Goal: Task Accomplishment & Management: Manage account settings

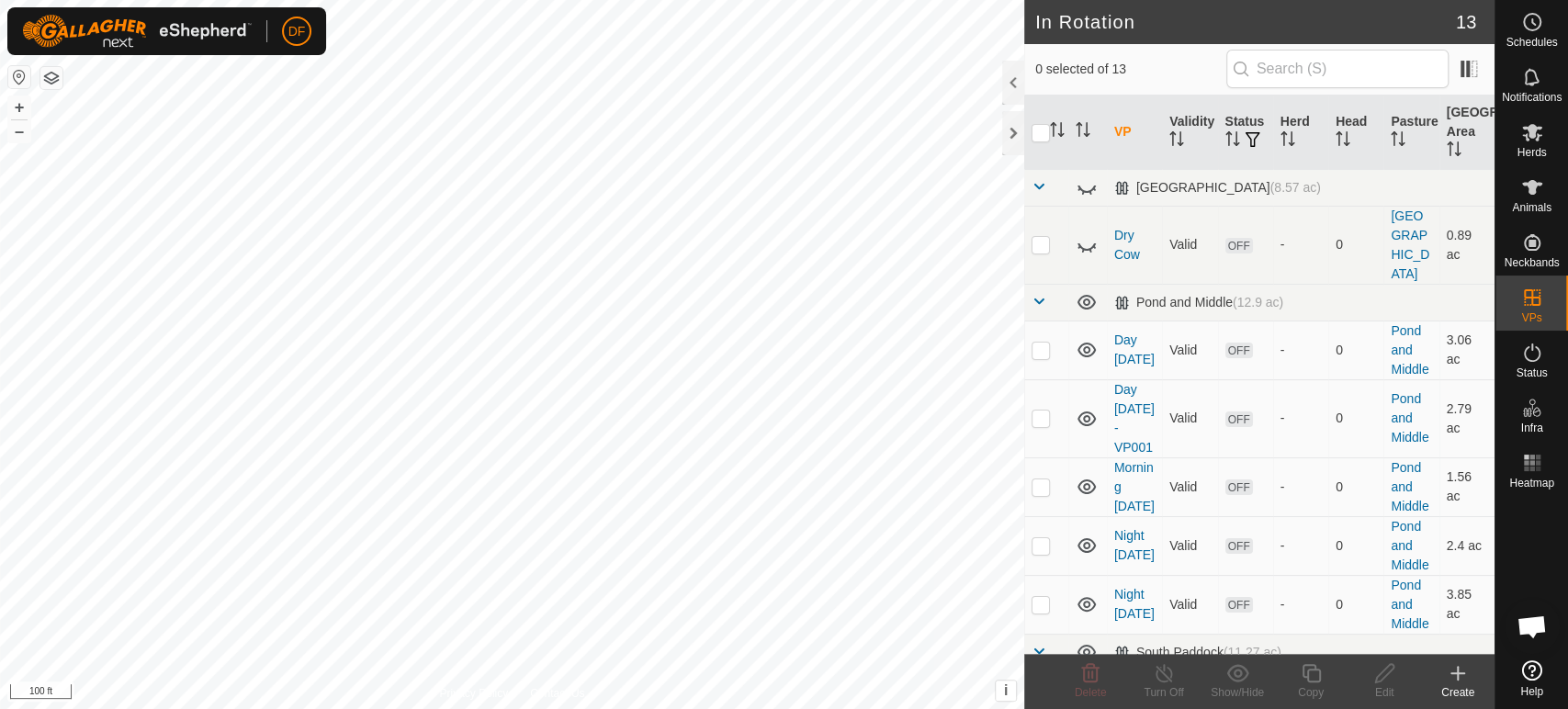
scroll to position [11633, 0]
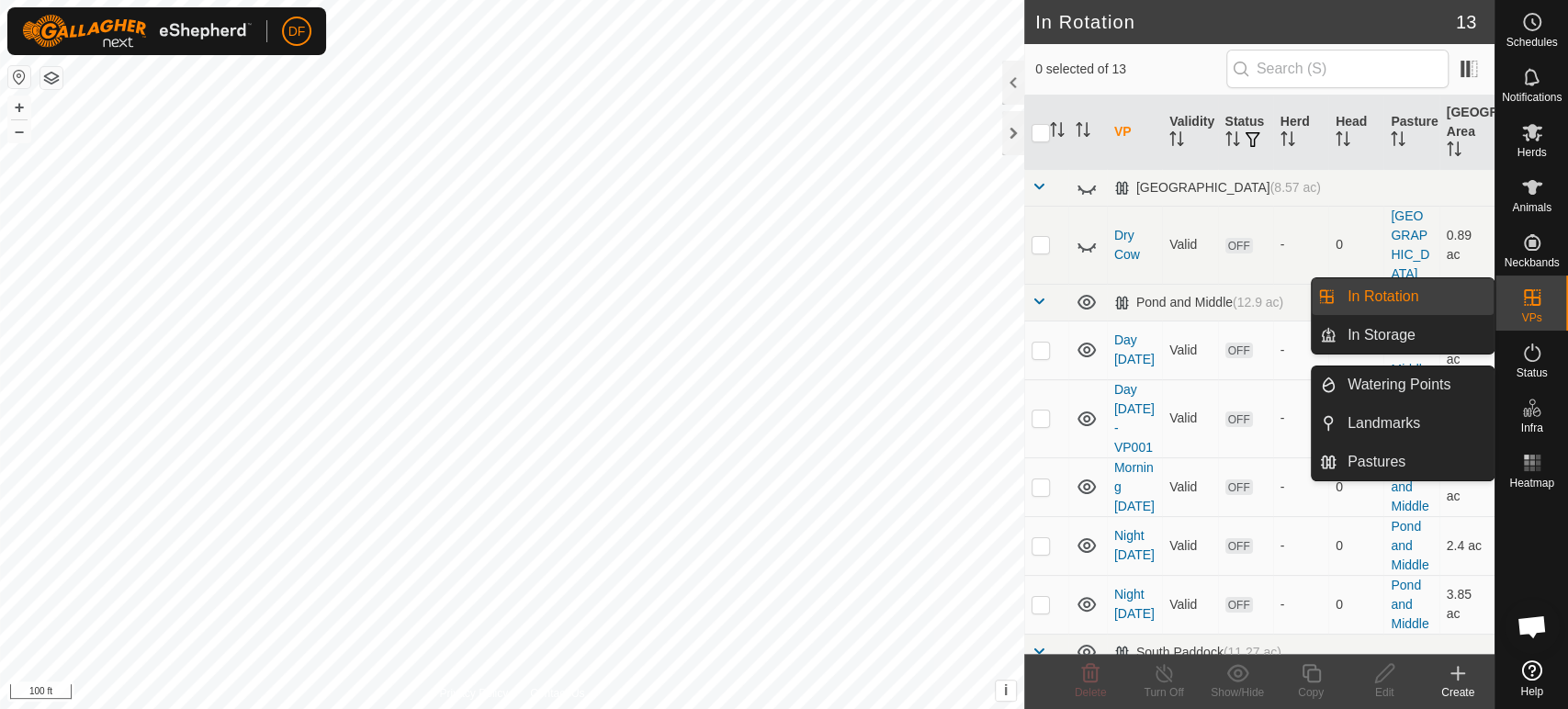
click at [1446, 308] on link "In Rotation" at bounding box center [1415, 297] width 157 height 37
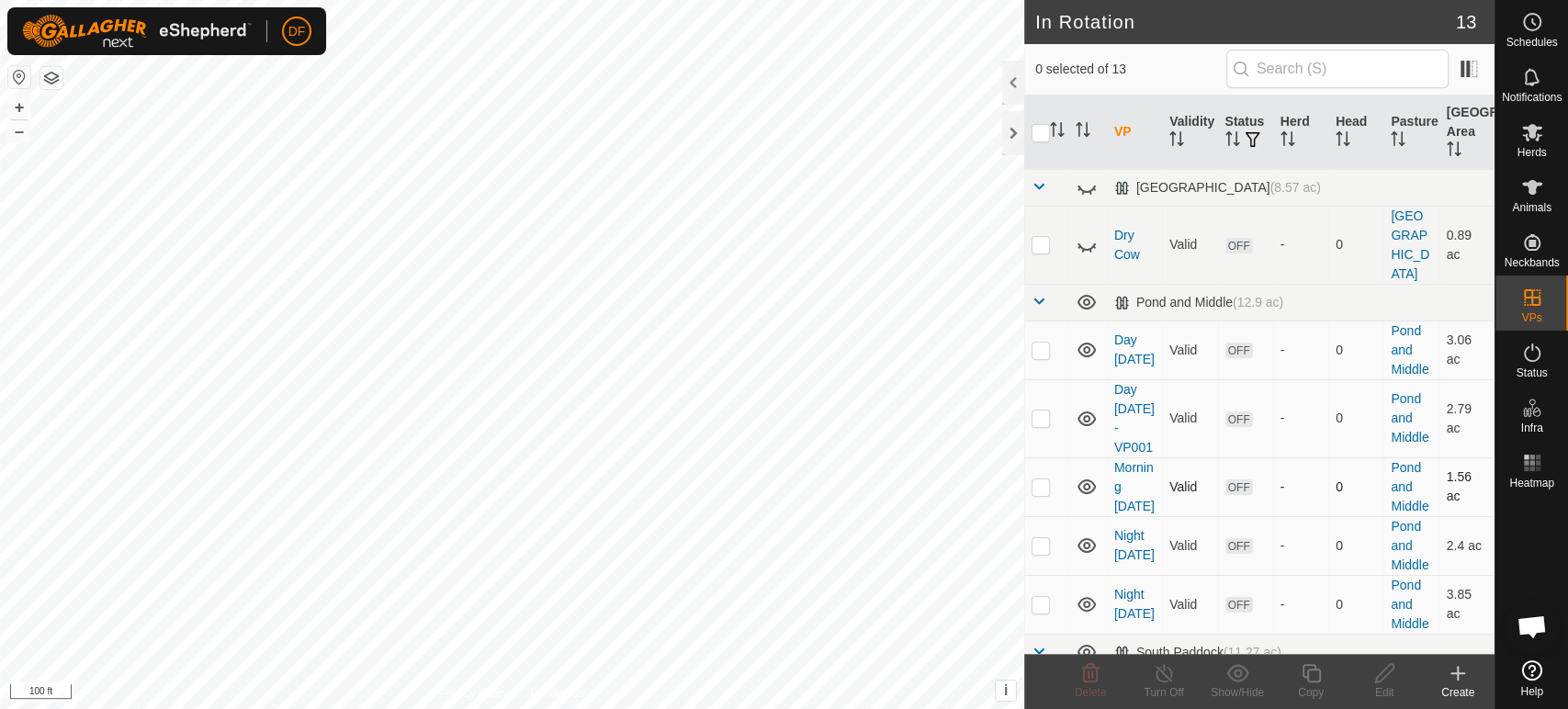
click at [1043, 479] on p-checkbox at bounding box center [1040, 486] width 18 height 15
click at [1090, 671] on icon at bounding box center [1090, 672] width 22 height 22
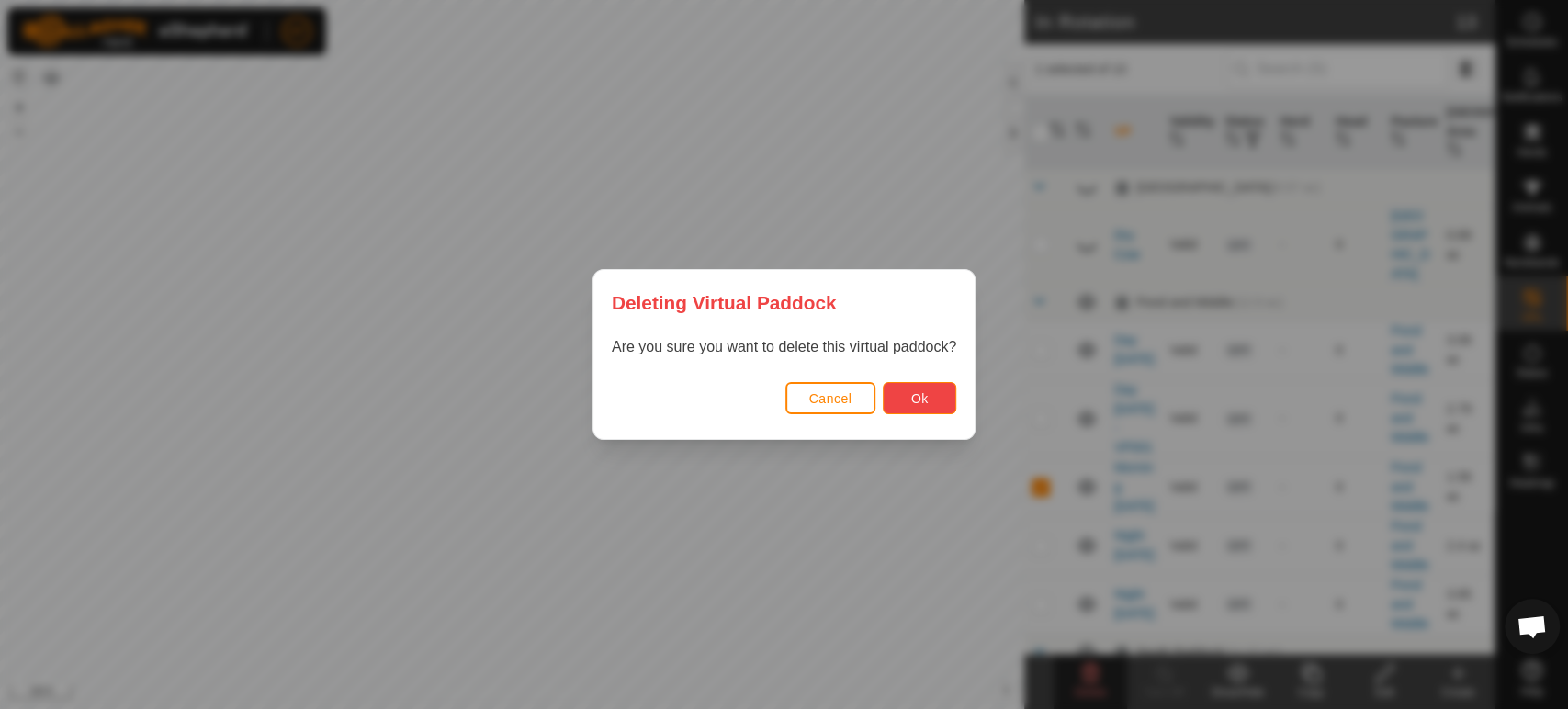
click at [935, 406] on button "Ok" at bounding box center [920, 398] width 74 height 32
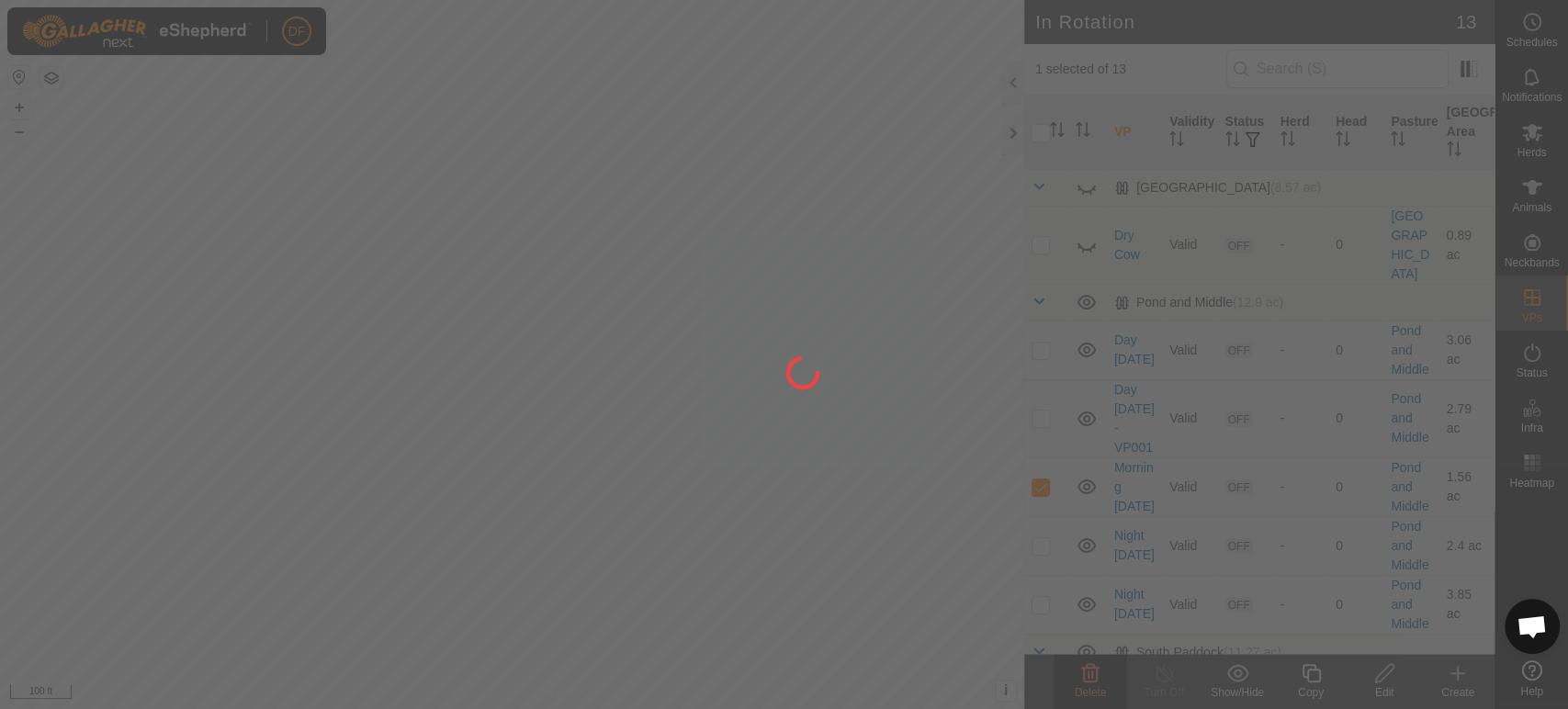
checkbox input "false"
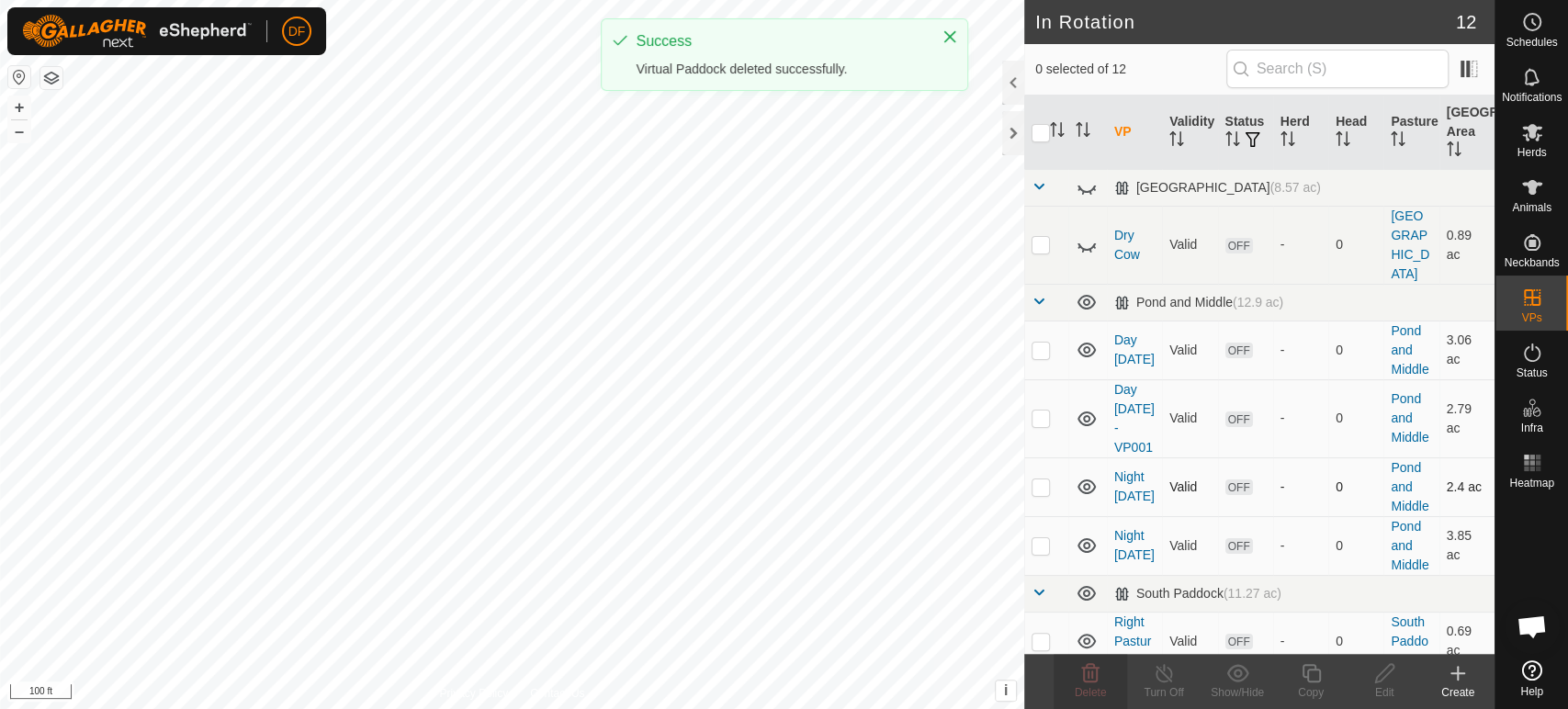
click at [1041, 479] on p-checkbox at bounding box center [1040, 486] width 18 height 15
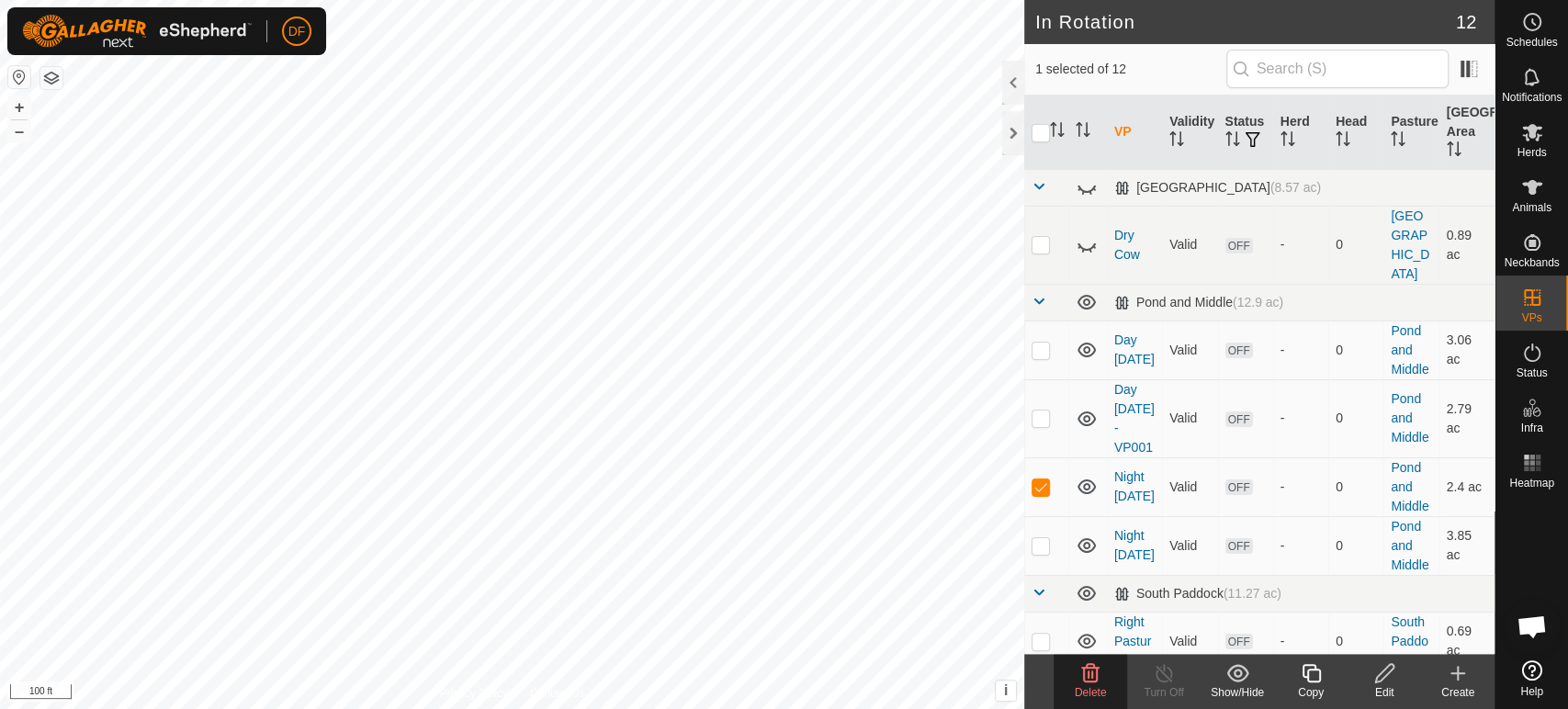
click at [1092, 684] on div "Delete" at bounding box center [1091, 692] width 74 height 16
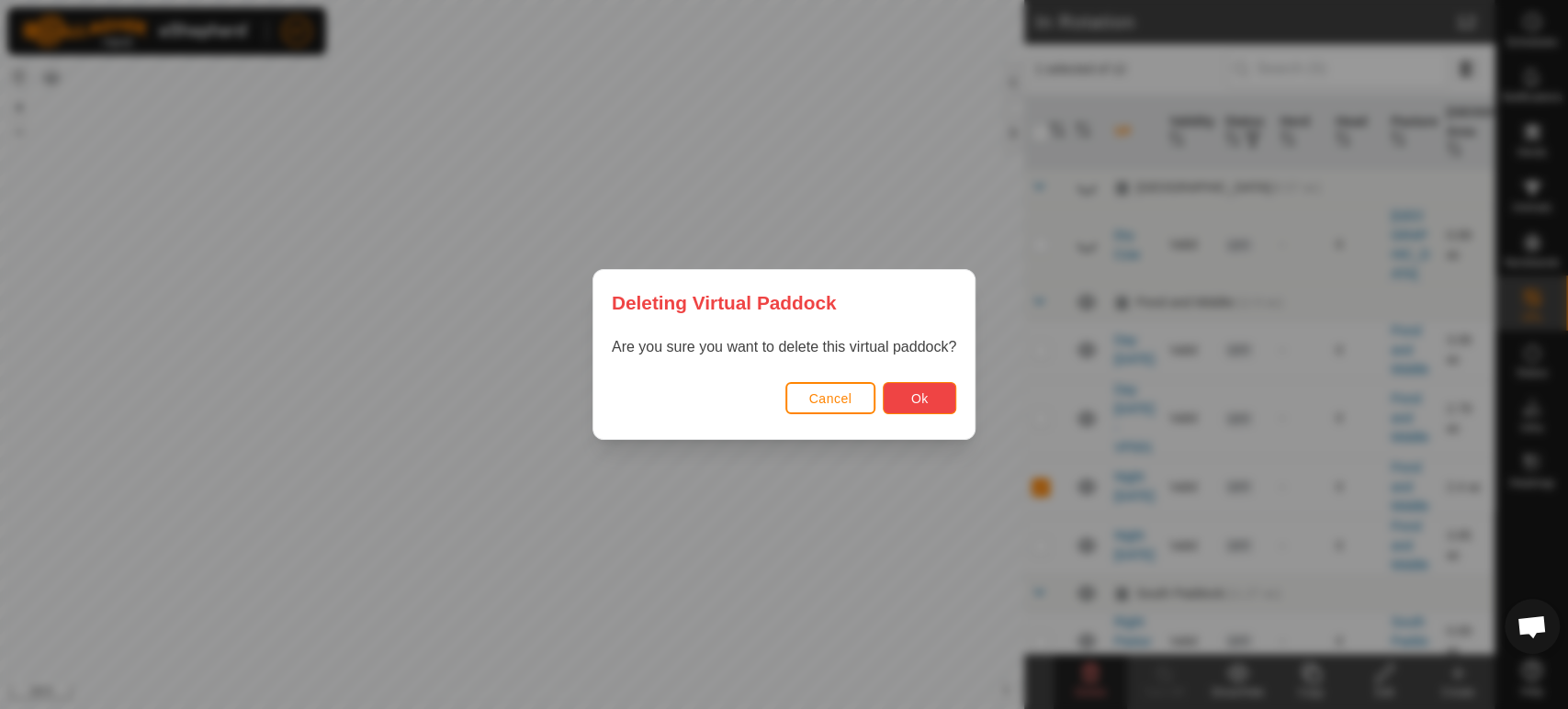
click at [925, 408] on button "Ok" at bounding box center [920, 398] width 74 height 32
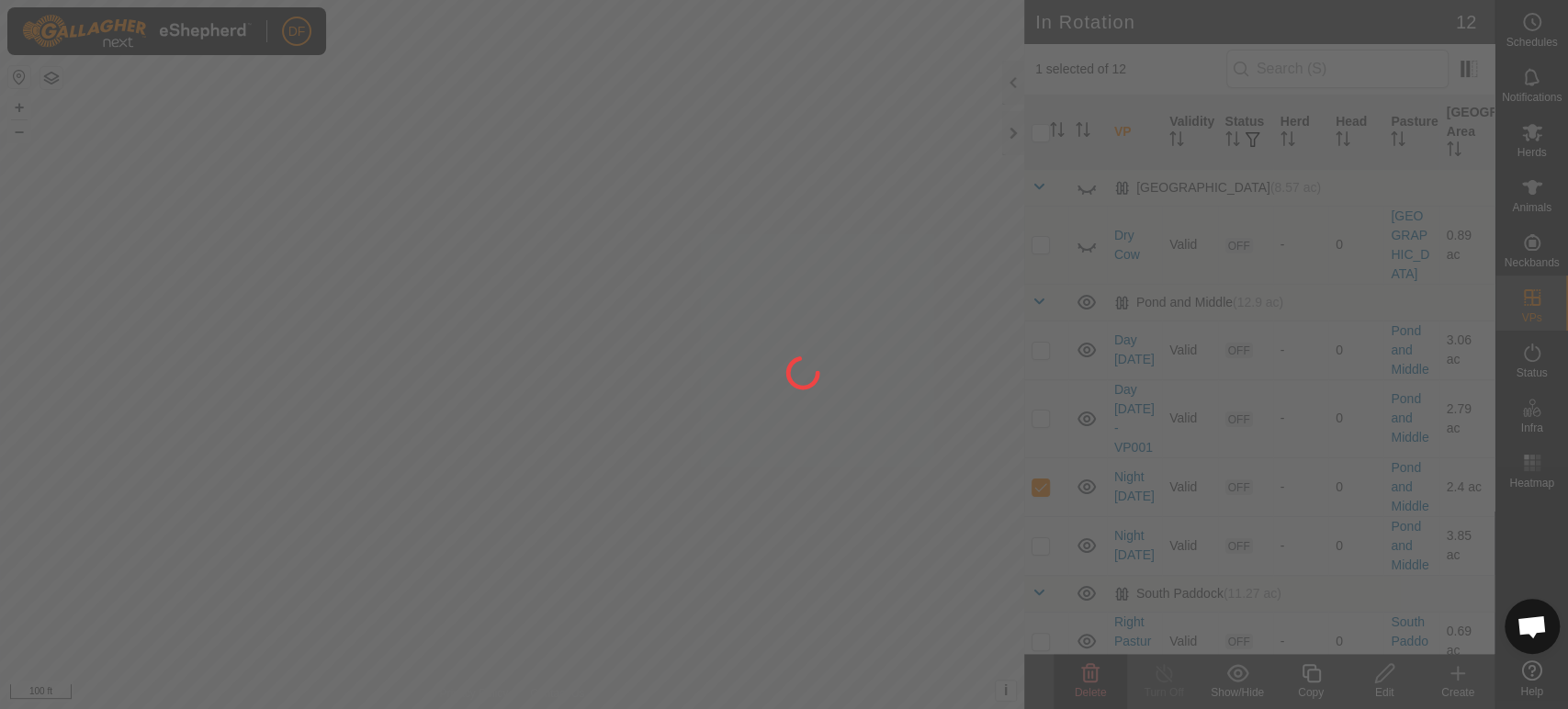
checkbox input "false"
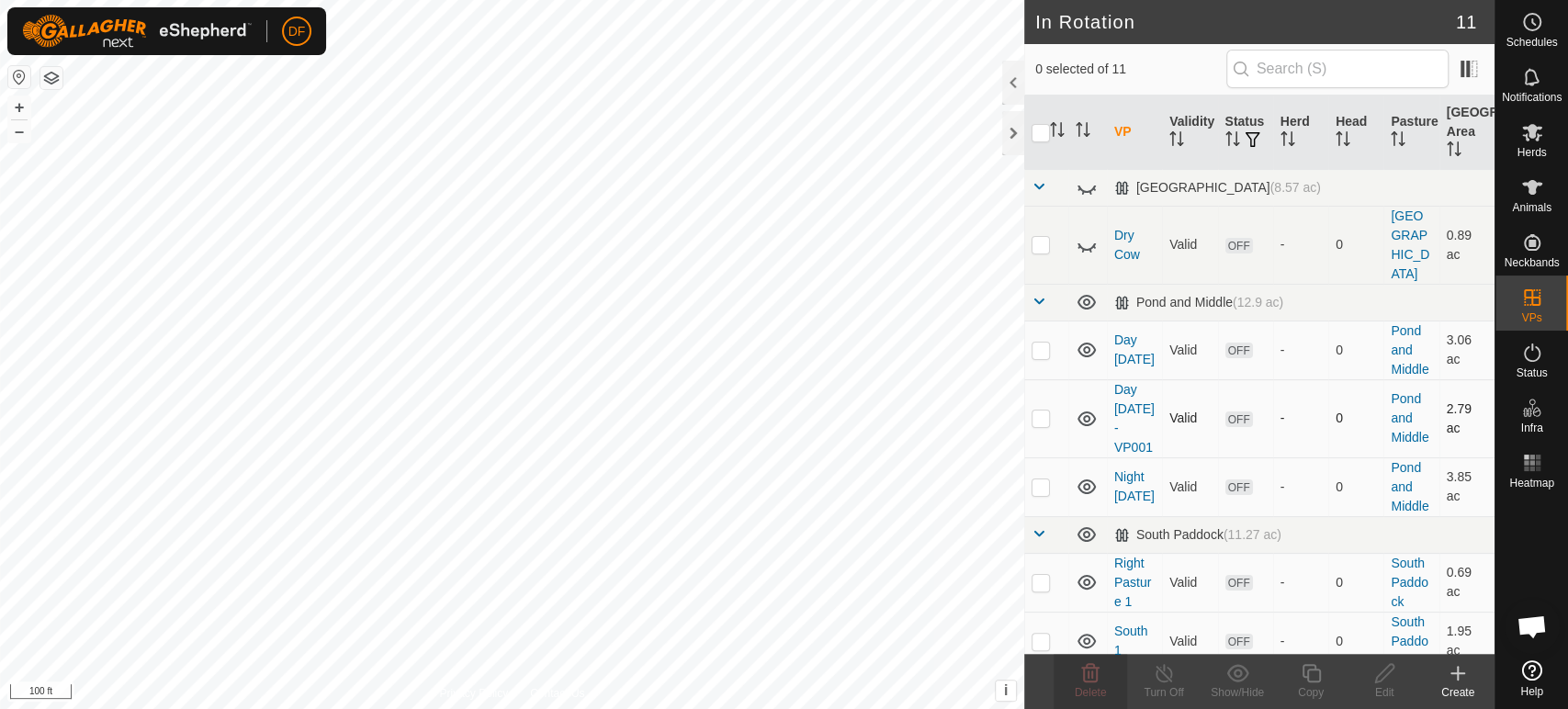
click at [1046, 410] on p-checkbox at bounding box center [1040, 417] width 18 height 15
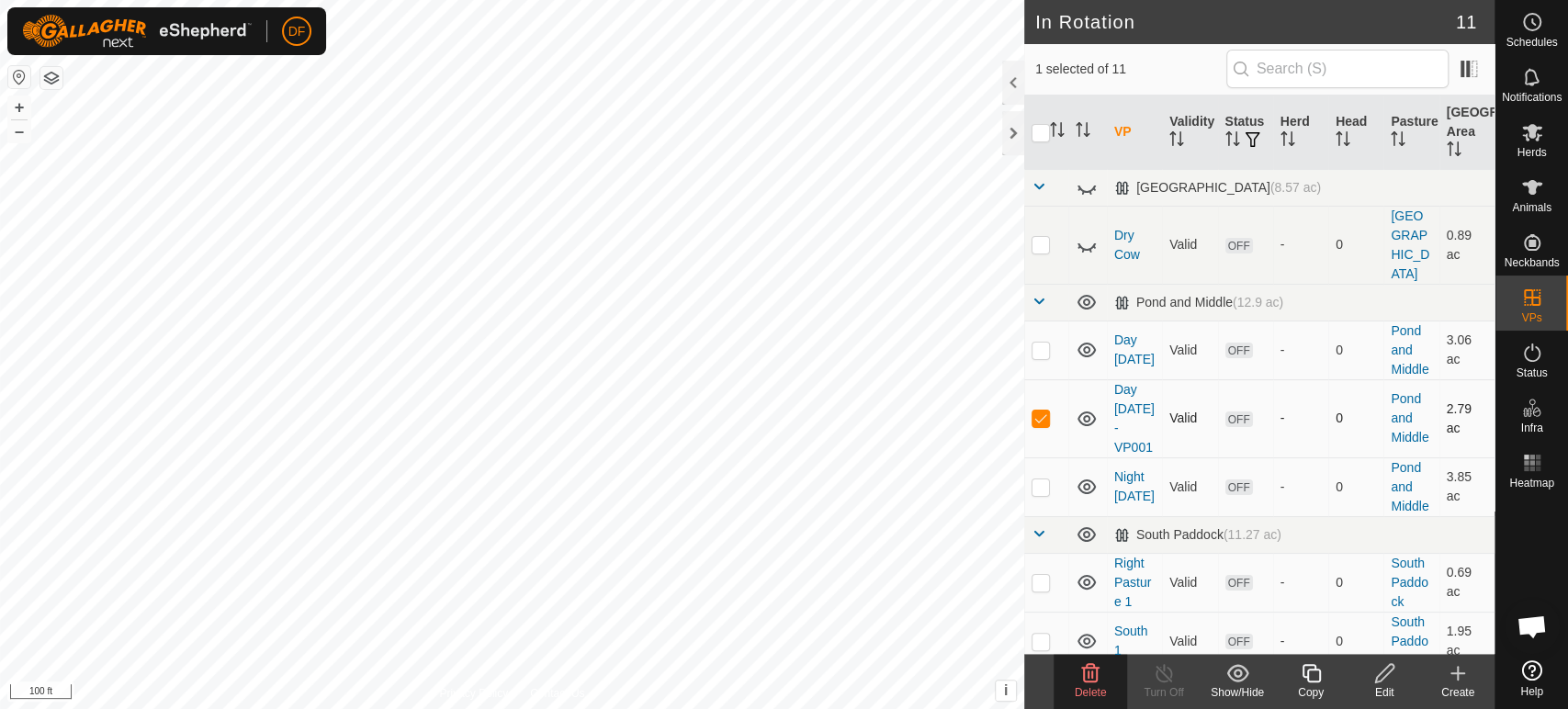
checkbox input "true"
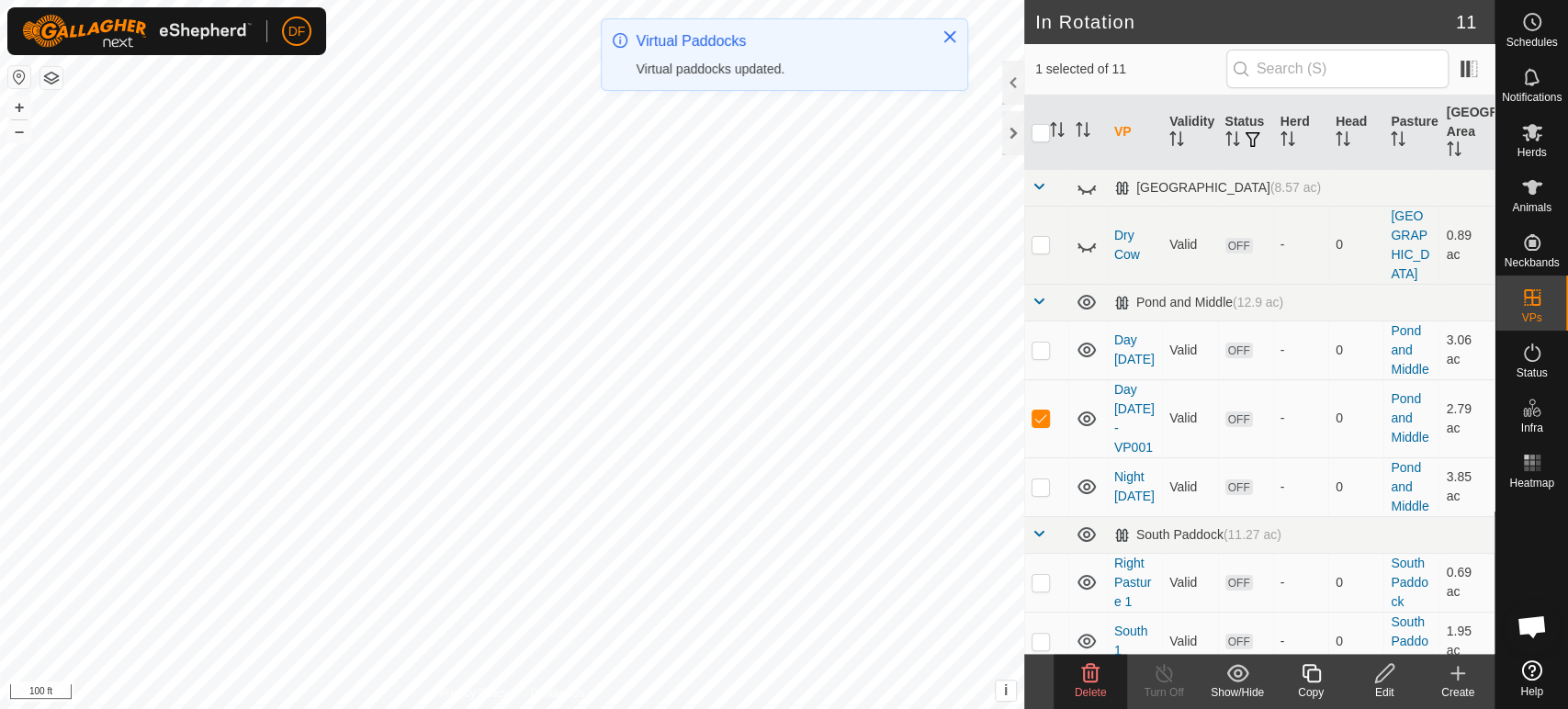
click at [1371, 684] on div "Edit" at bounding box center [1384, 692] width 74 height 16
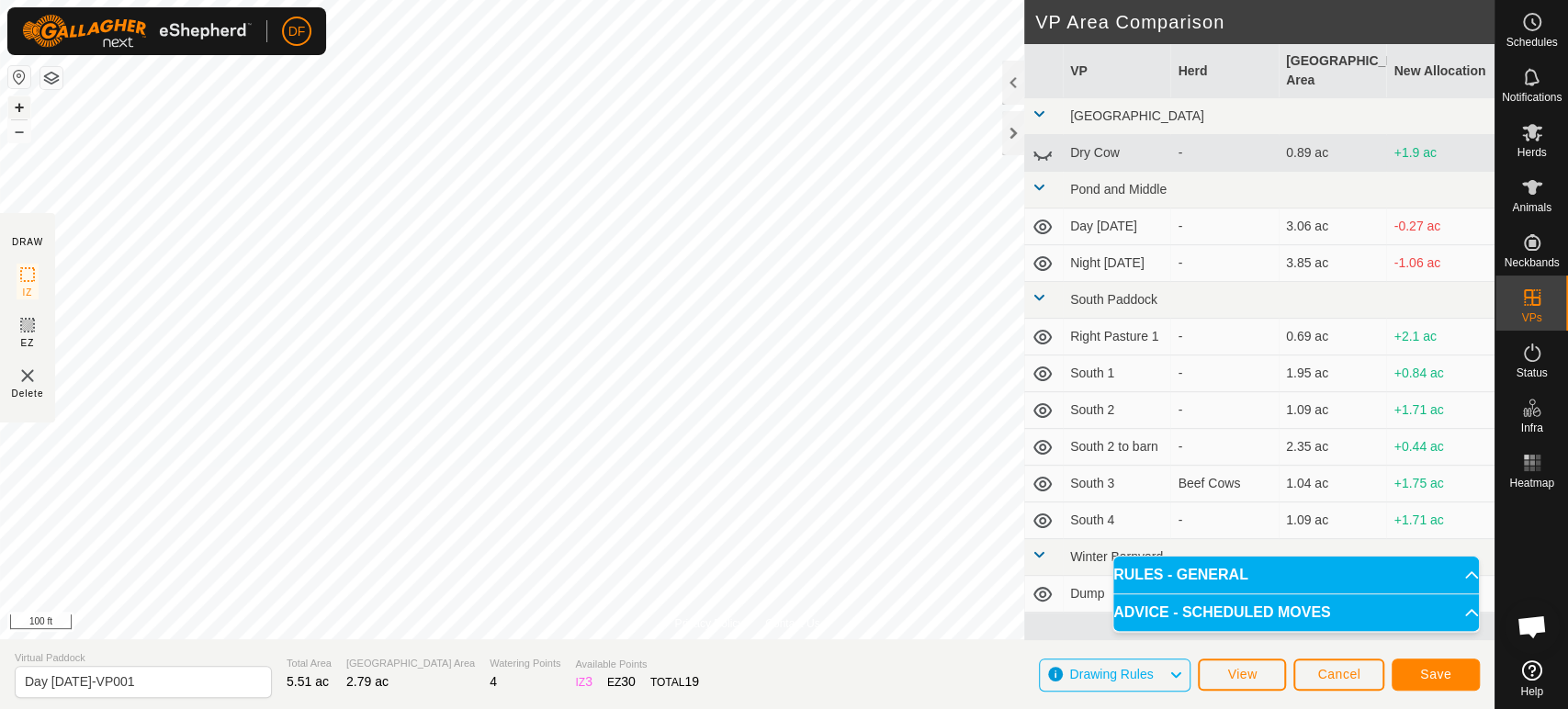
click at [22, 109] on button "+" at bounding box center [19, 107] width 22 height 22
drag, startPoint x: 138, startPoint y: 683, endPoint x: 0, endPoint y: 685, distance: 138.0
click at [0, 685] on section "Virtual Paddock Day Sept 23-VP001 Total Area 7.31 ac Grazing Area 3.61 ac Water…" at bounding box center [747, 674] width 1494 height 70
type input "Day Sept 24"
click at [1426, 674] on span "Save" at bounding box center [1435, 673] width 31 height 15
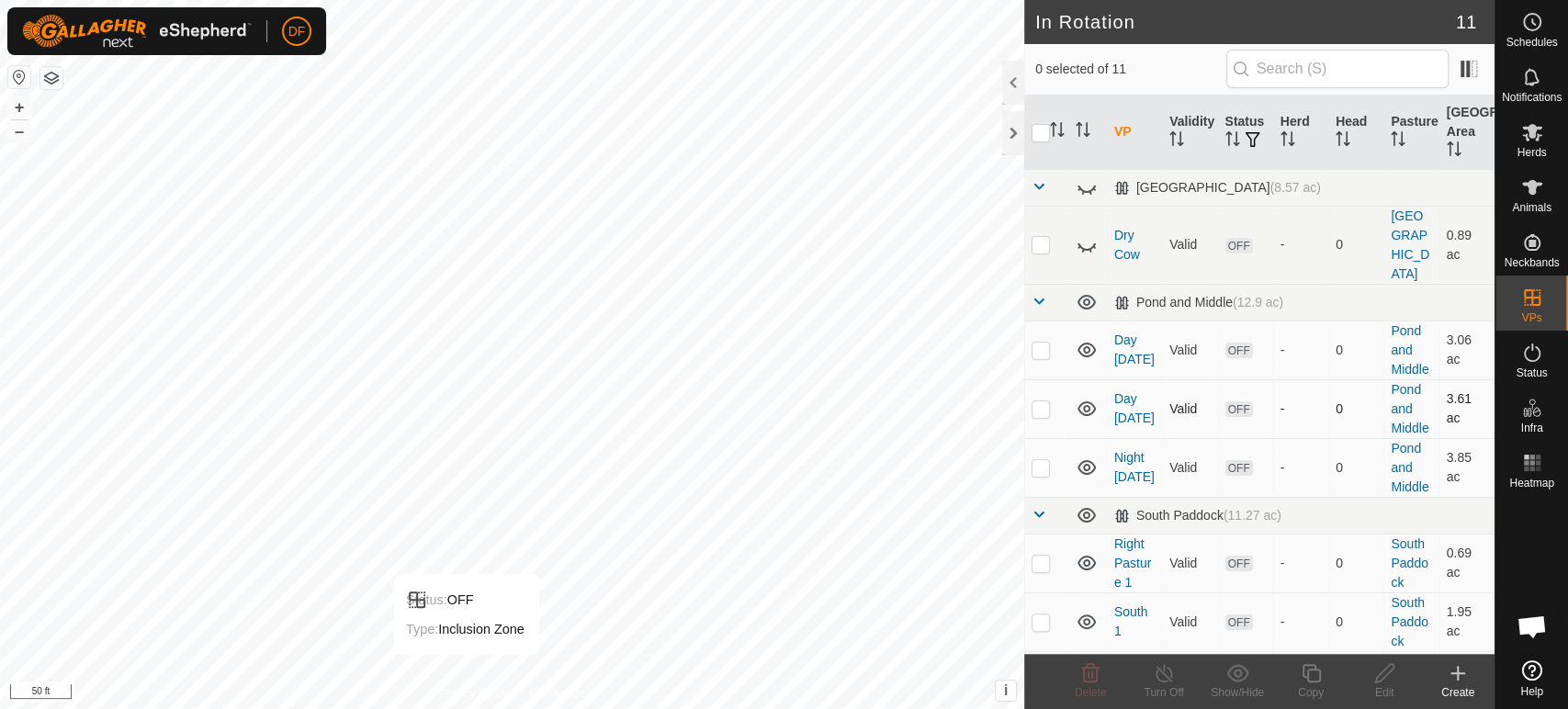
click at [1037, 402] on p-checkbox at bounding box center [1040, 408] width 18 height 15
checkbox input "true"
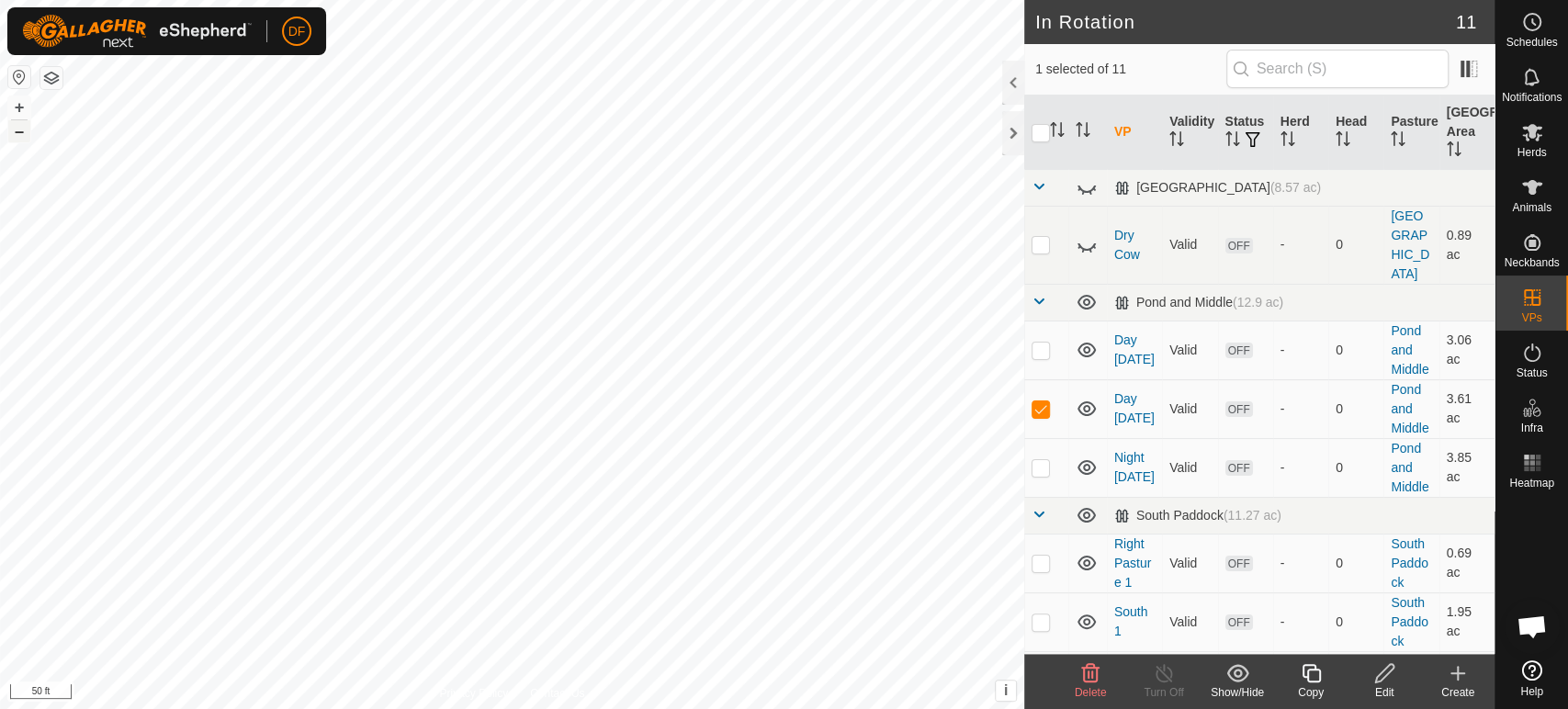
click at [15, 130] on button "–" at bounding box center [19, 131] width 22 height 22
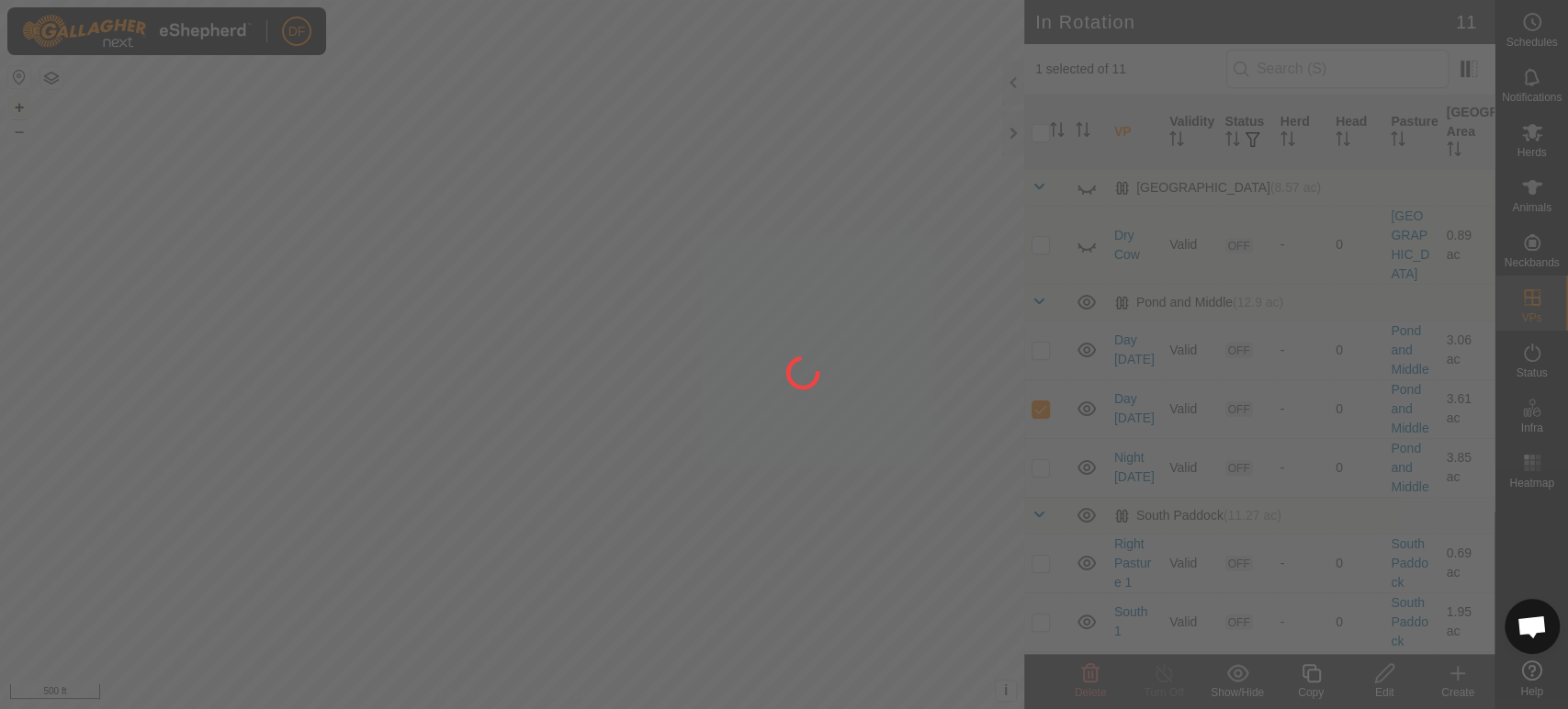
click at [23, 112] on div at bounding box center [784, 354] width 1568 height 709
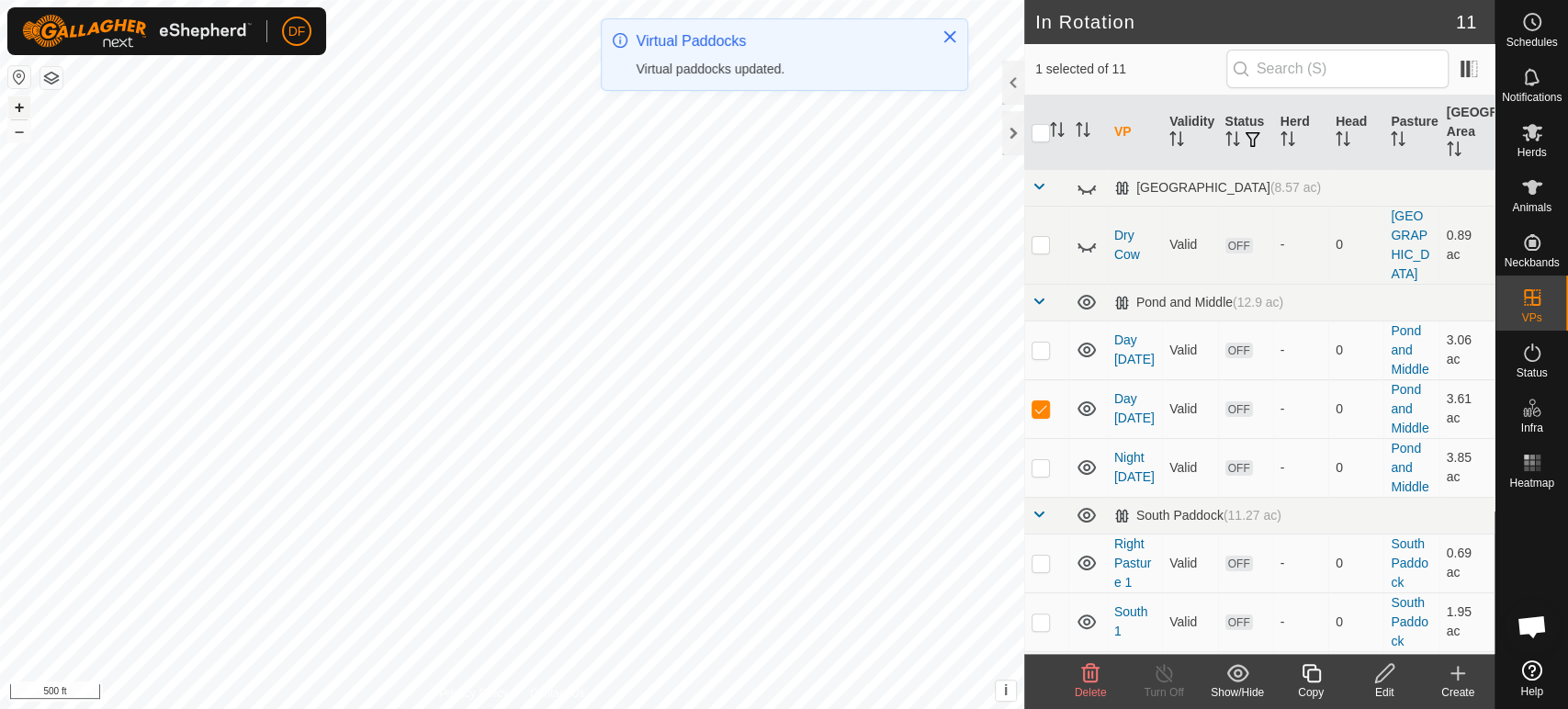
click at [23, 112] on button "+" at bounding box center [19, 107] width 22 height 22
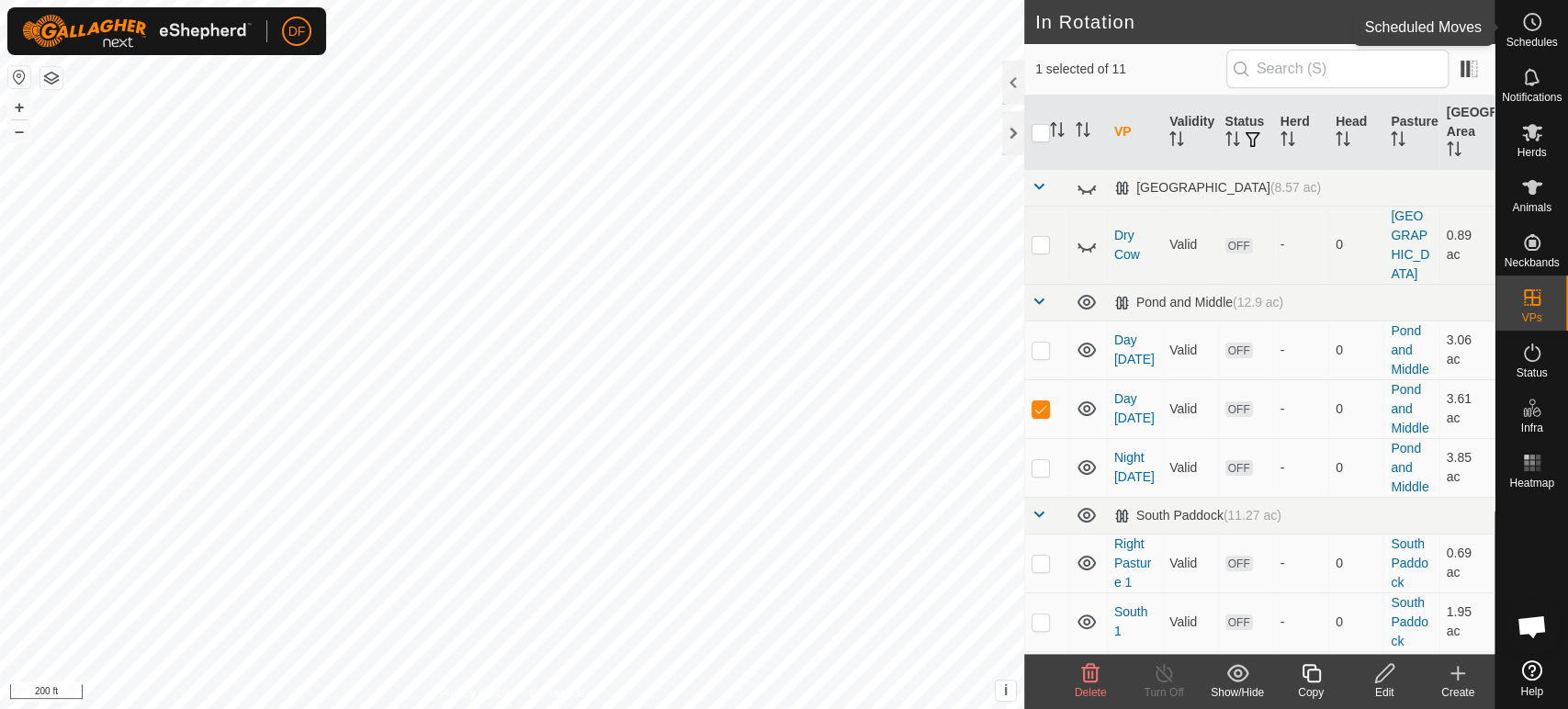
click at [1527, 18] on icon at bounding box center [1531, 21] width 22 height 22
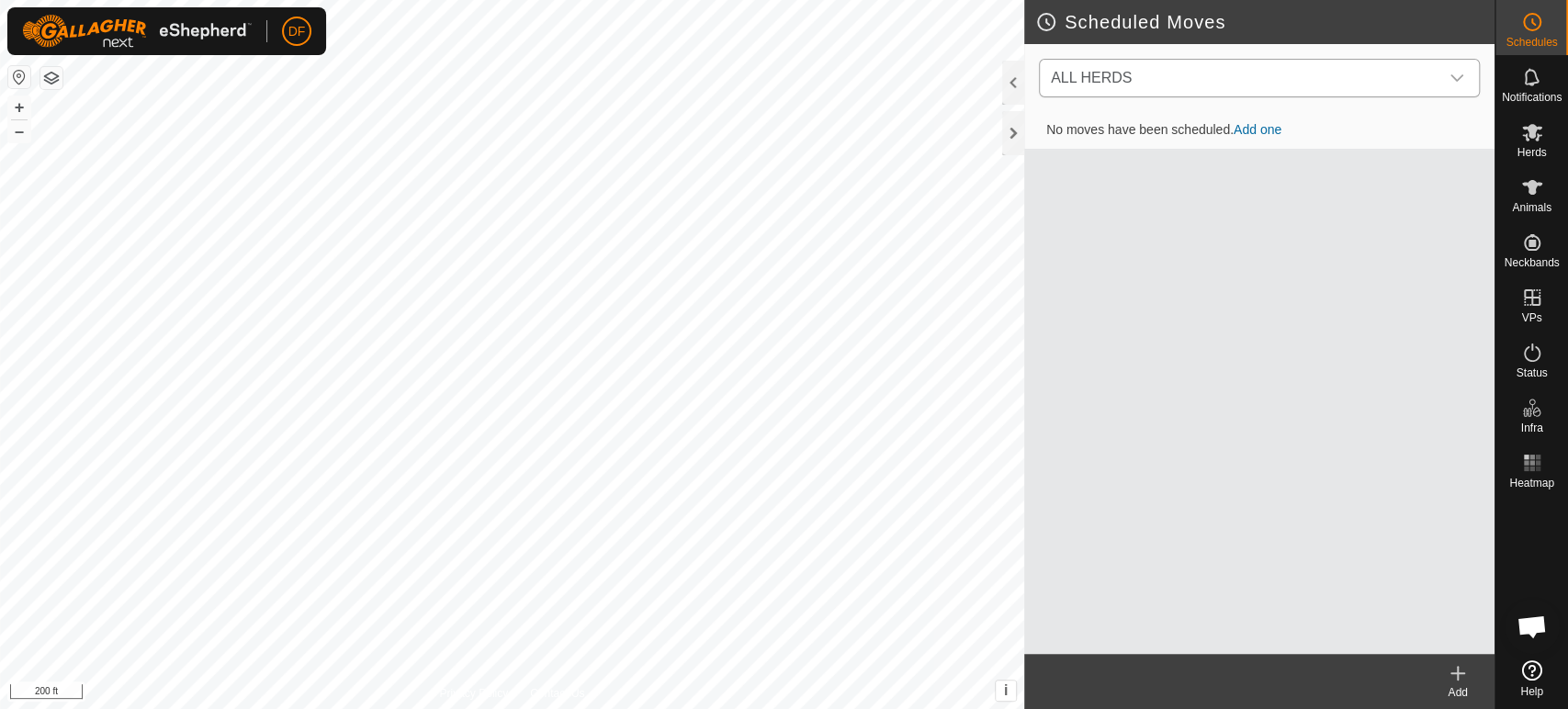
click at [1314, 78] on span "ALL HERDS" at bounding box center [1240, 79] width 395 height 37
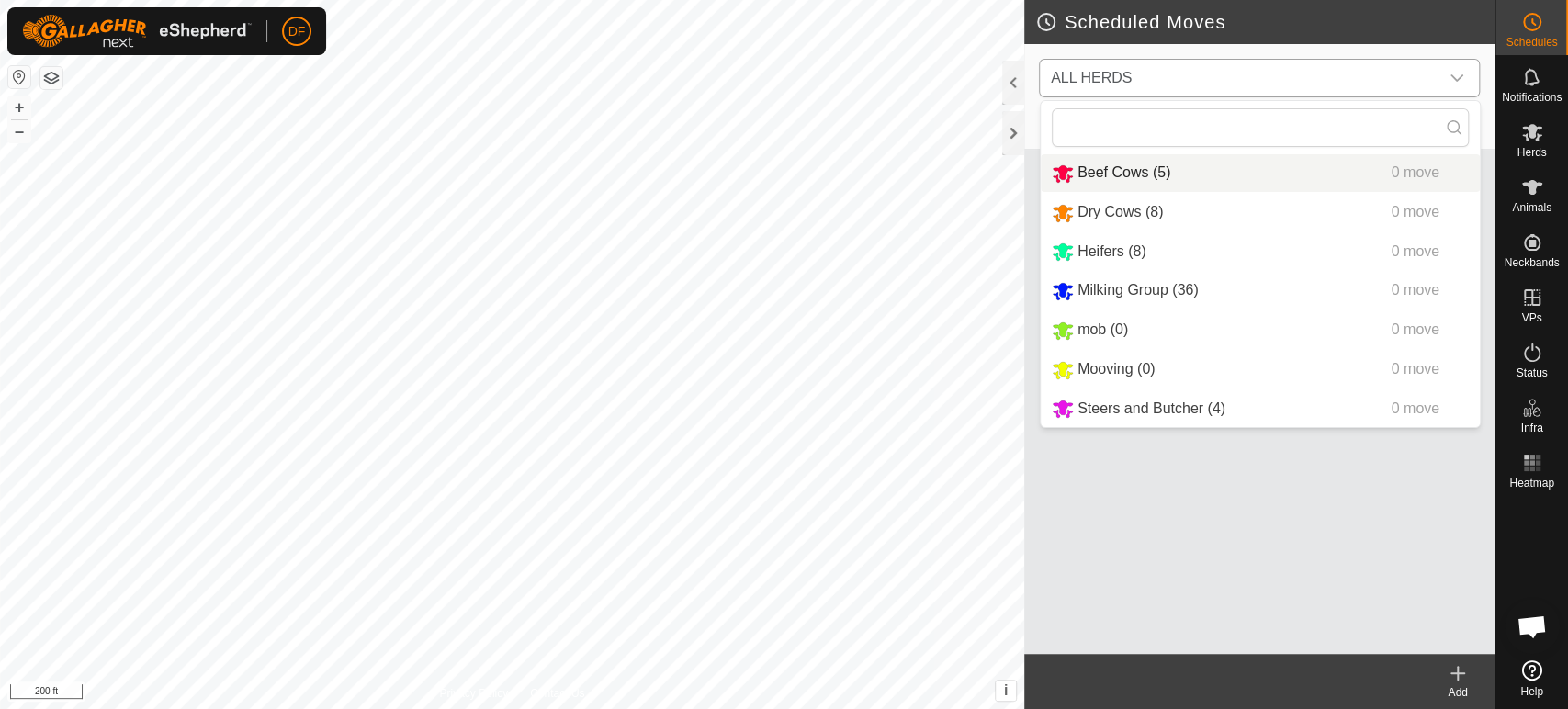
click at [1180, 178] on li "Beef Cows (5) 0 move" at bounding box center [1259, 173] width 439 height 38
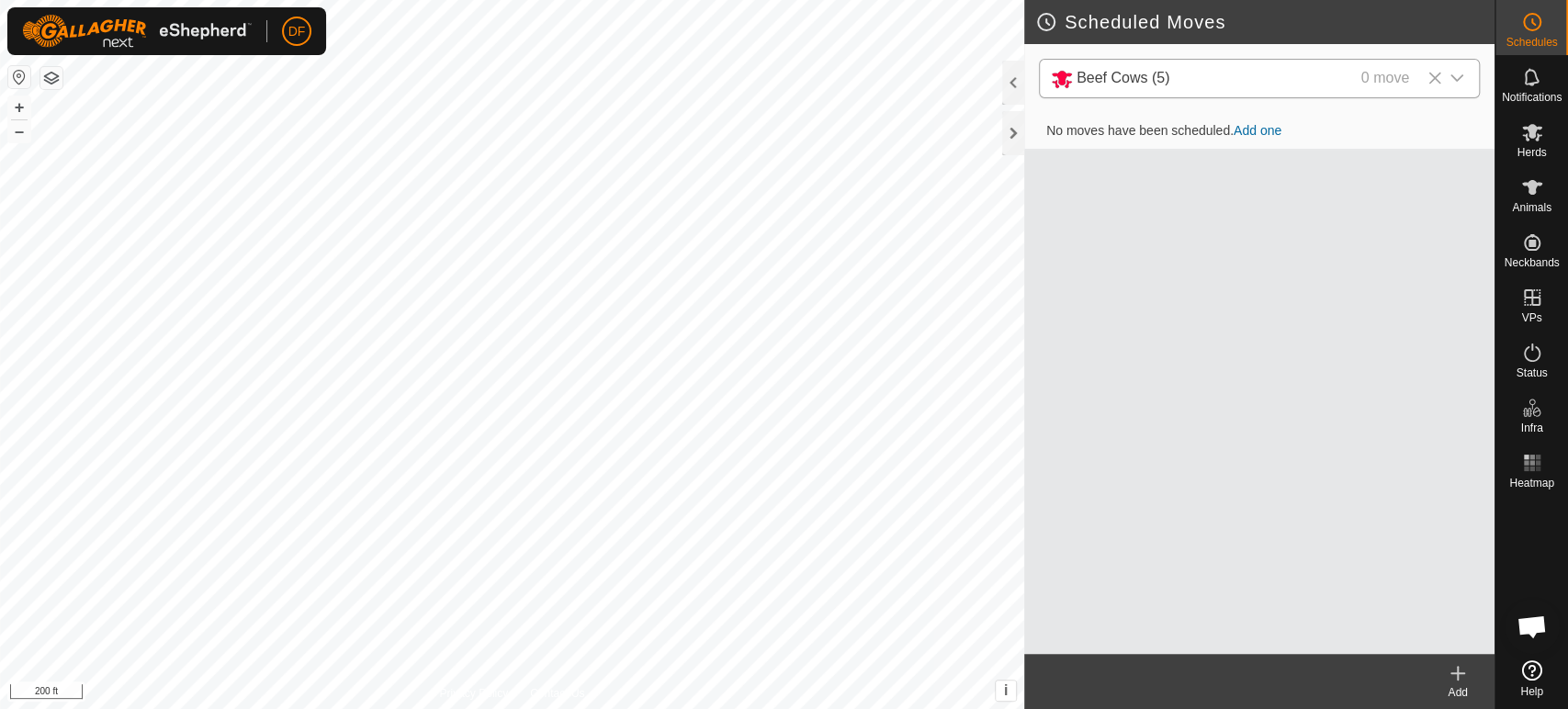
click at [1459, 693] on div "Add" at bounding box center [1457, 692] width 74 height 16
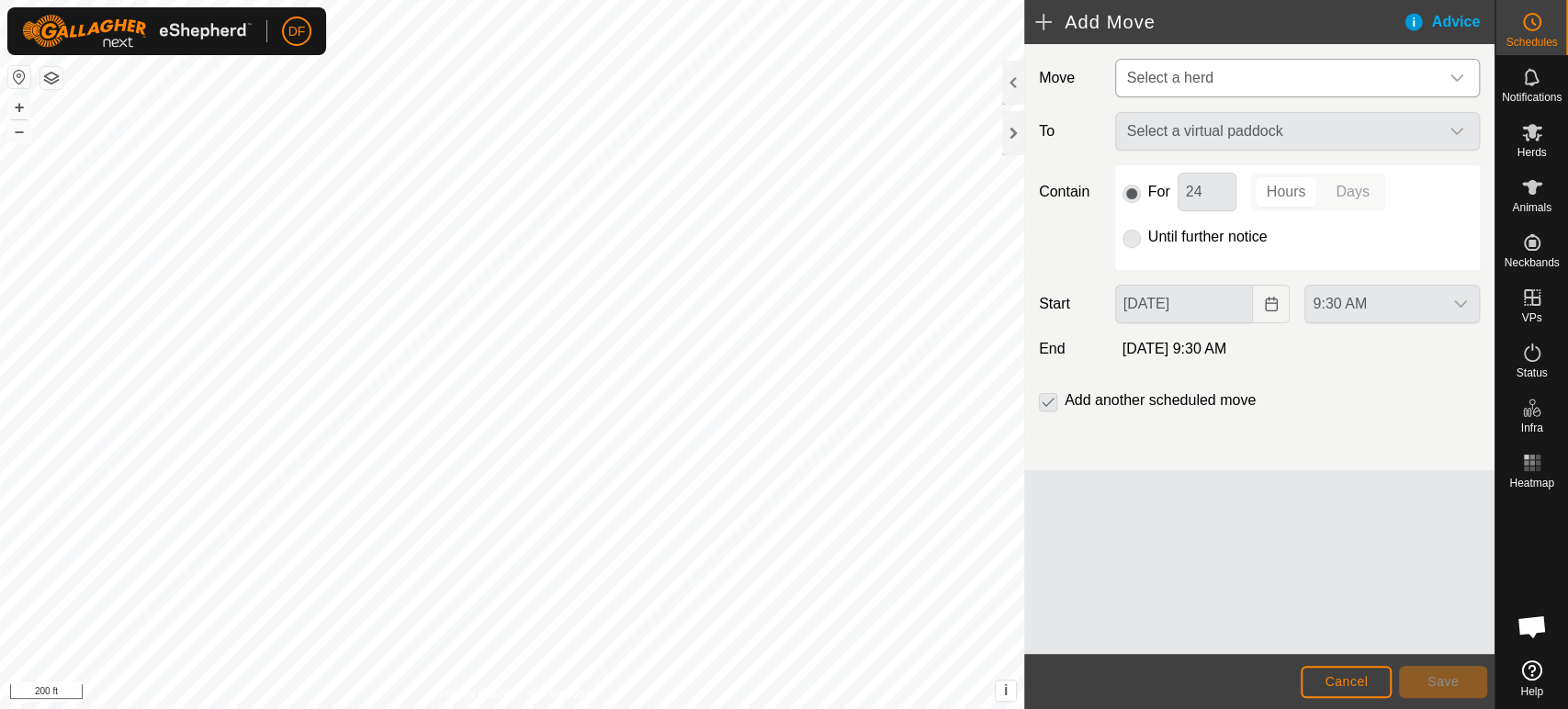
click at [1185, 92] on span "Select a herd" at bounding box center [1279, 79] width 318 height 37
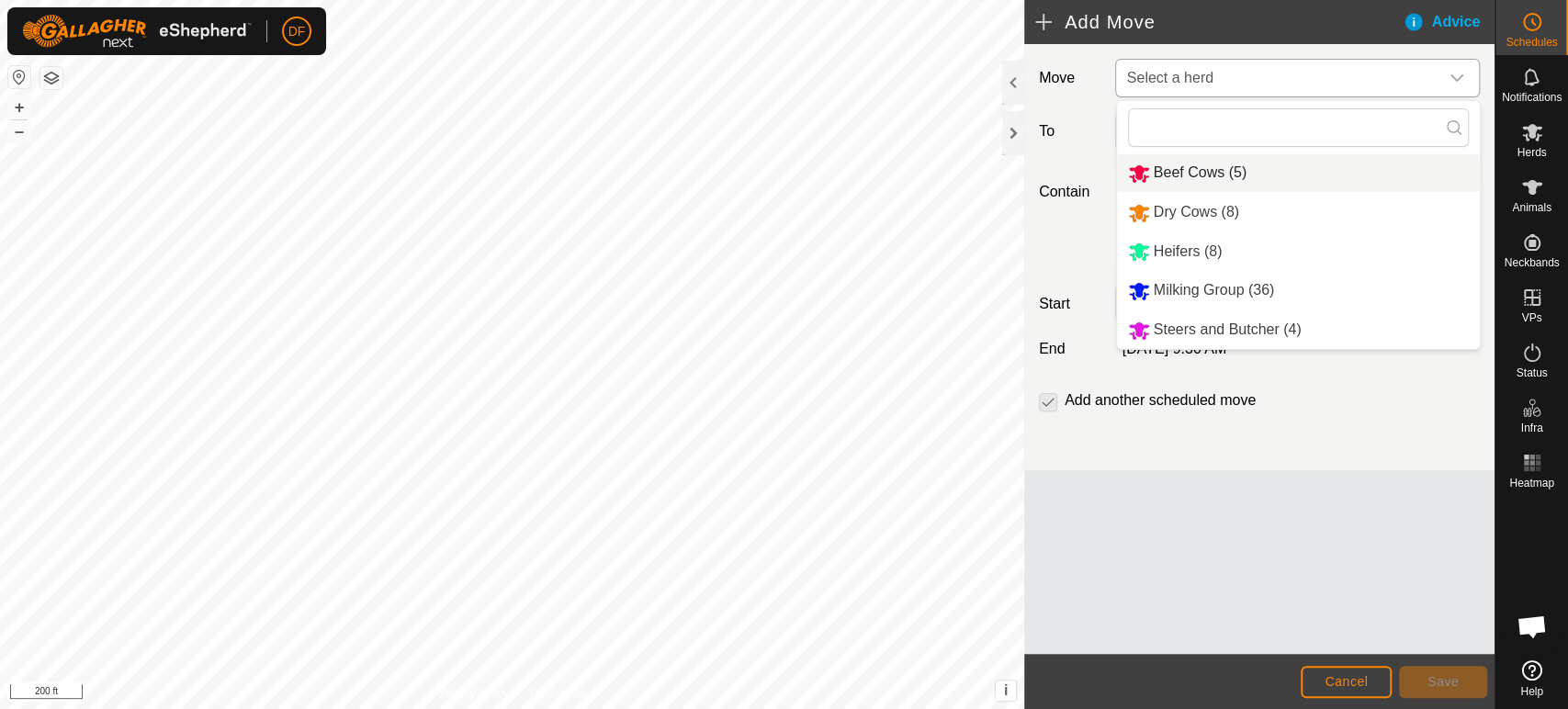
click at [1181, 164] on li "Beef Cows (5)" at bounding box center [1298, 173] width 363 height 38
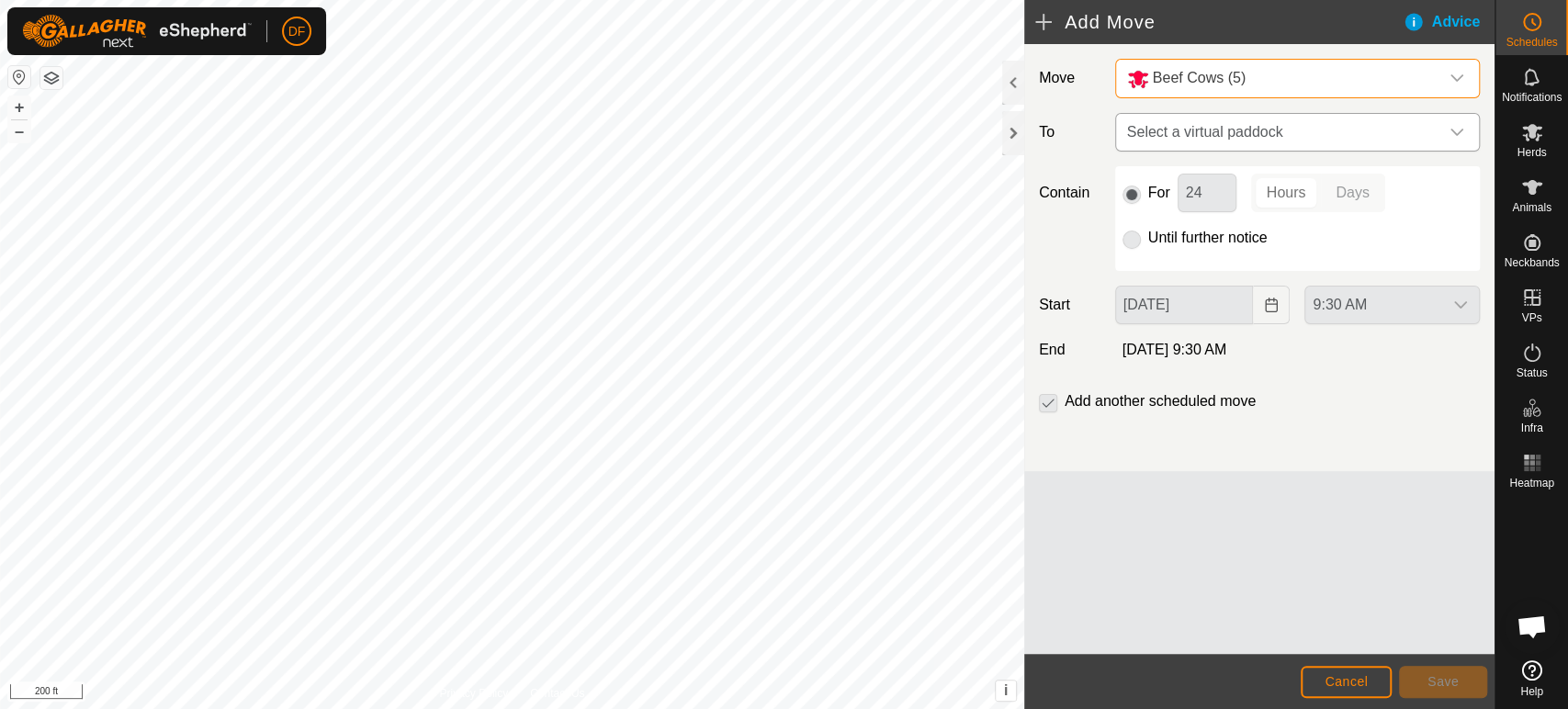
click at [1178, 144] on span "Select a virtual paddock" at bounding box center [1279, 132] width 318 height 37
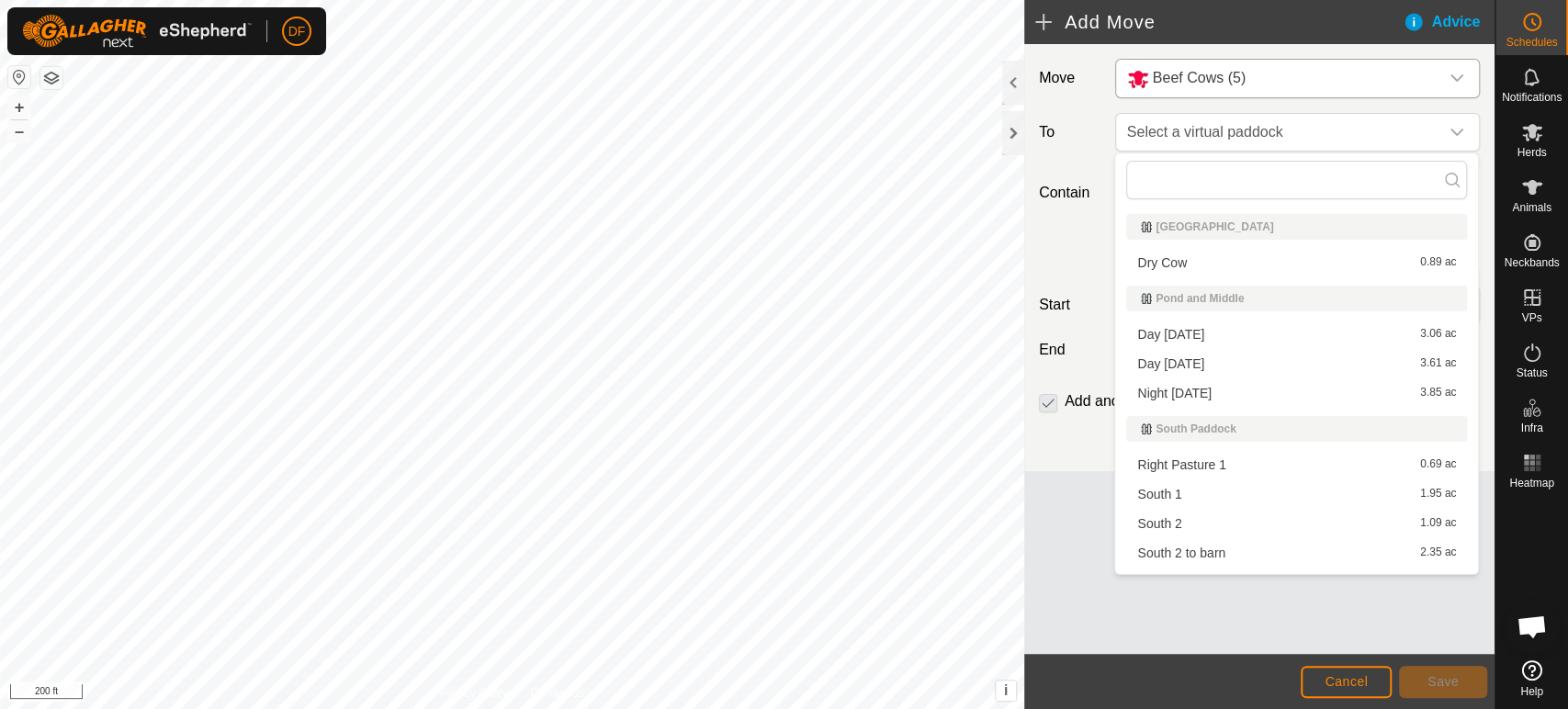
scroll to position [51, 0]
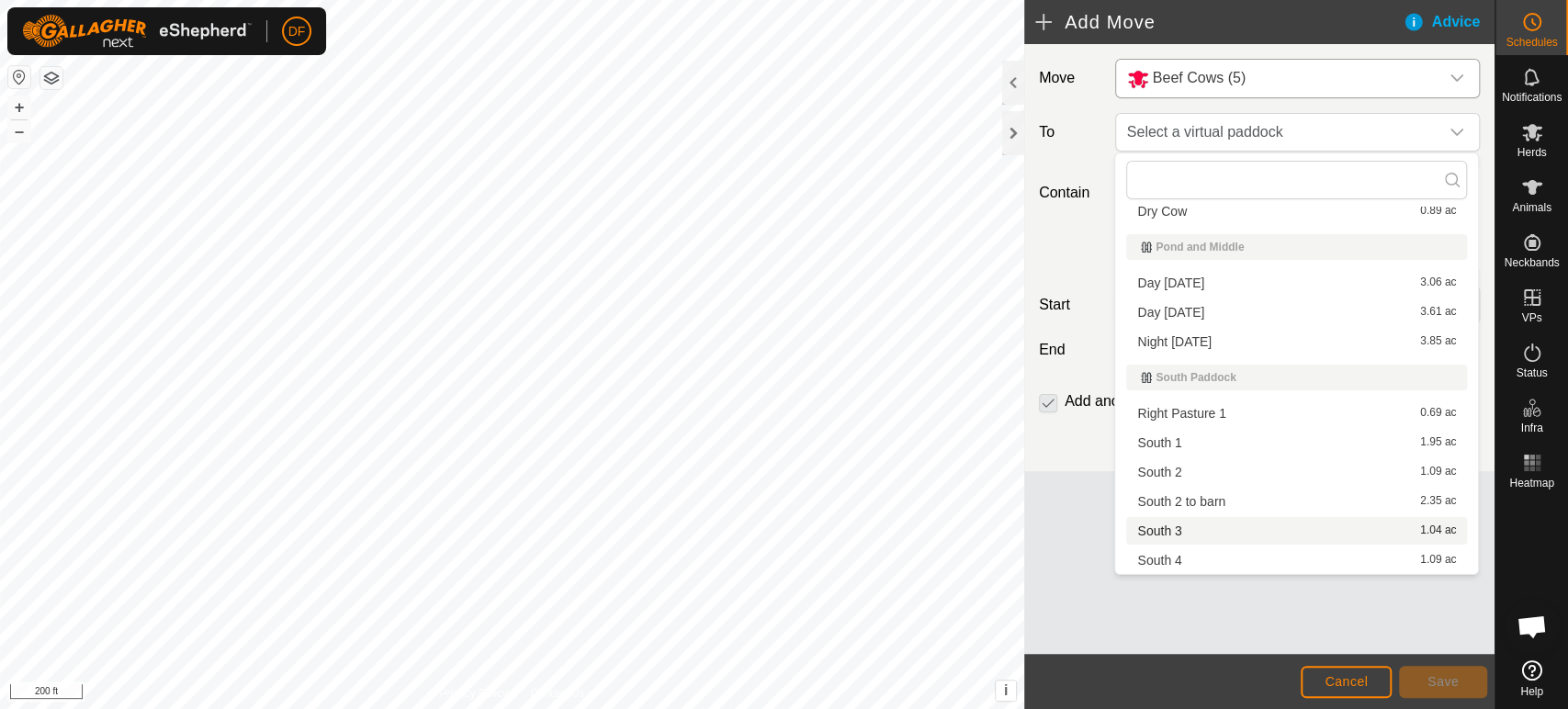
click at [1191, 534] on li "South 3 1.04 ac" at bounding box center [1295, 531] width 341 height 27
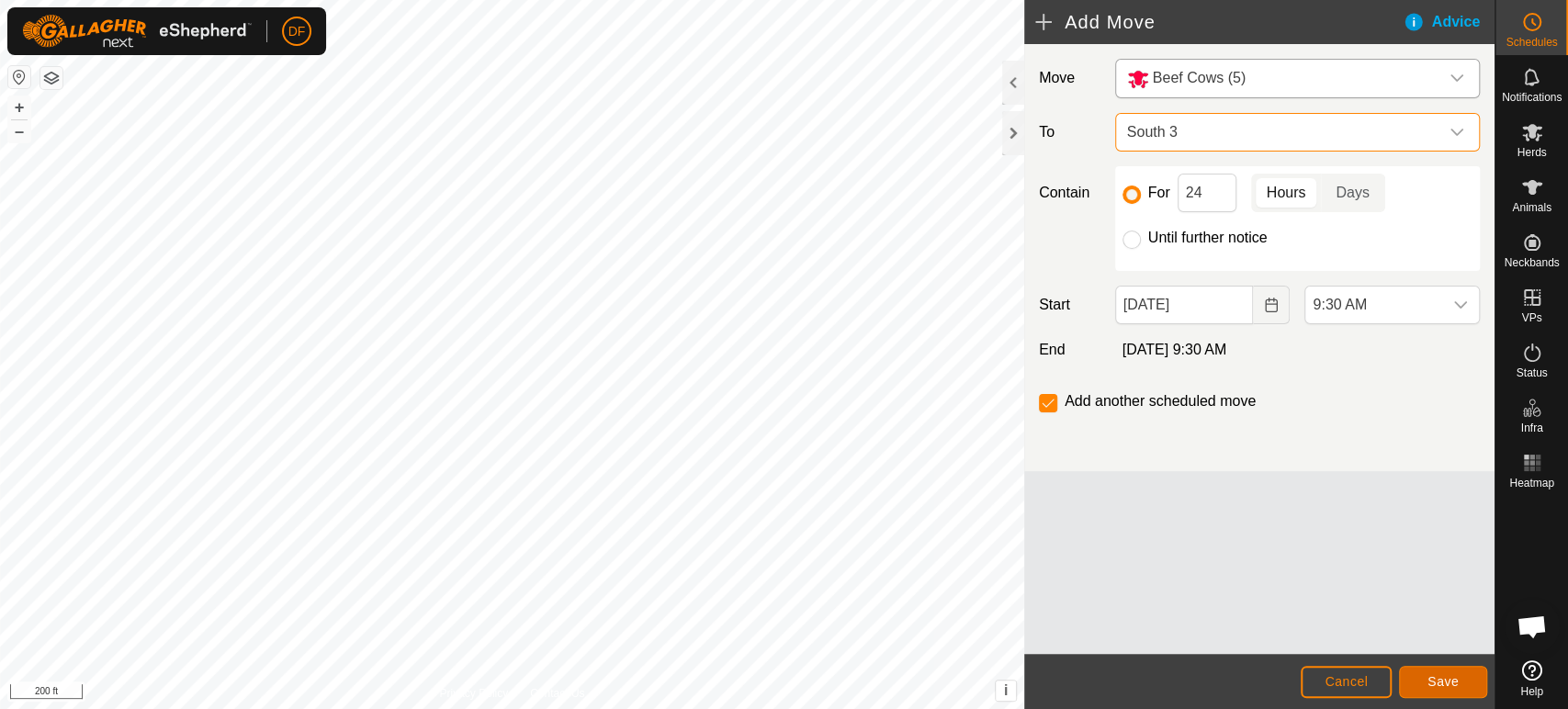
click at [1439, 678] on span "Save" at bounding box center [1443, 681] width 31 height 15
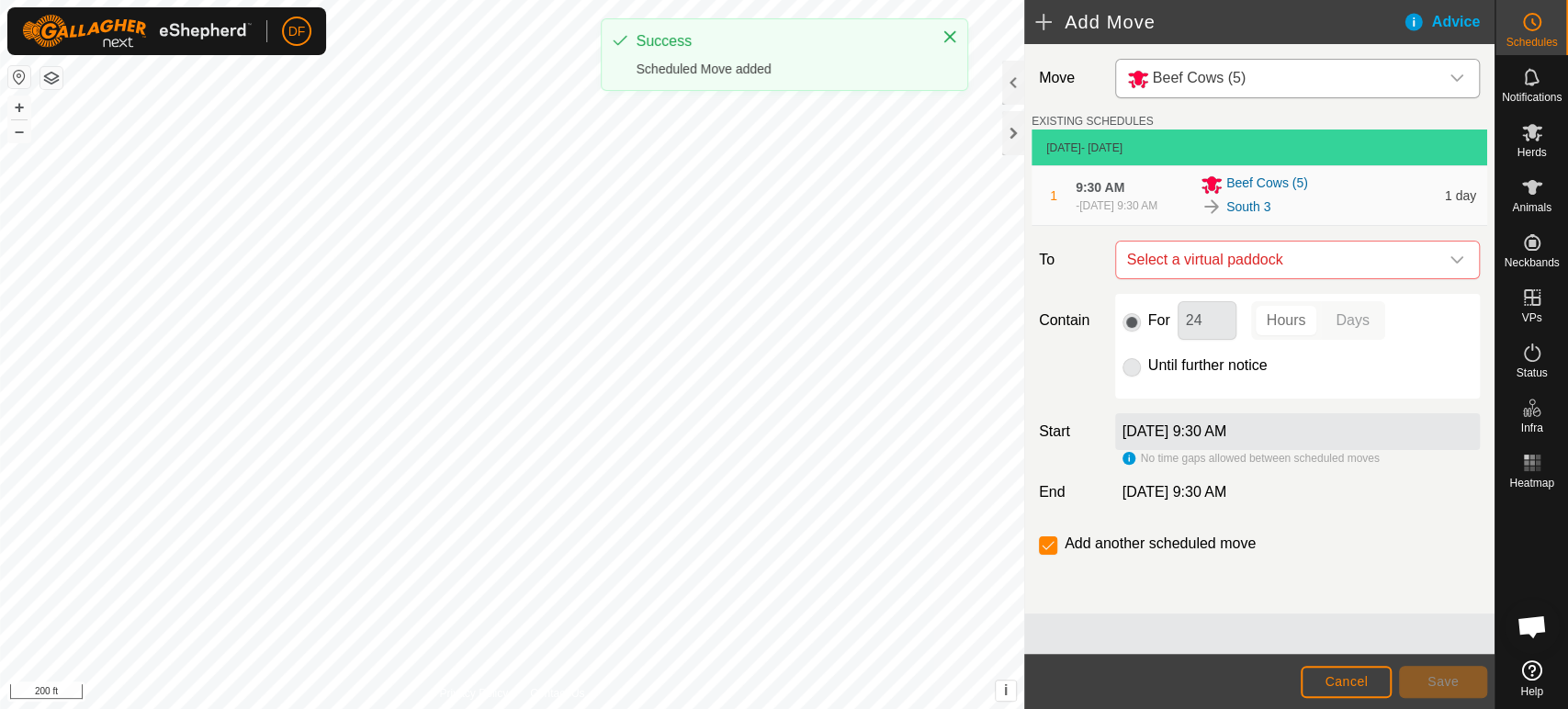
click at [1239, 85] on span "Beef Cows (5)" at bounding box center [1199, 78] width 93 height 16
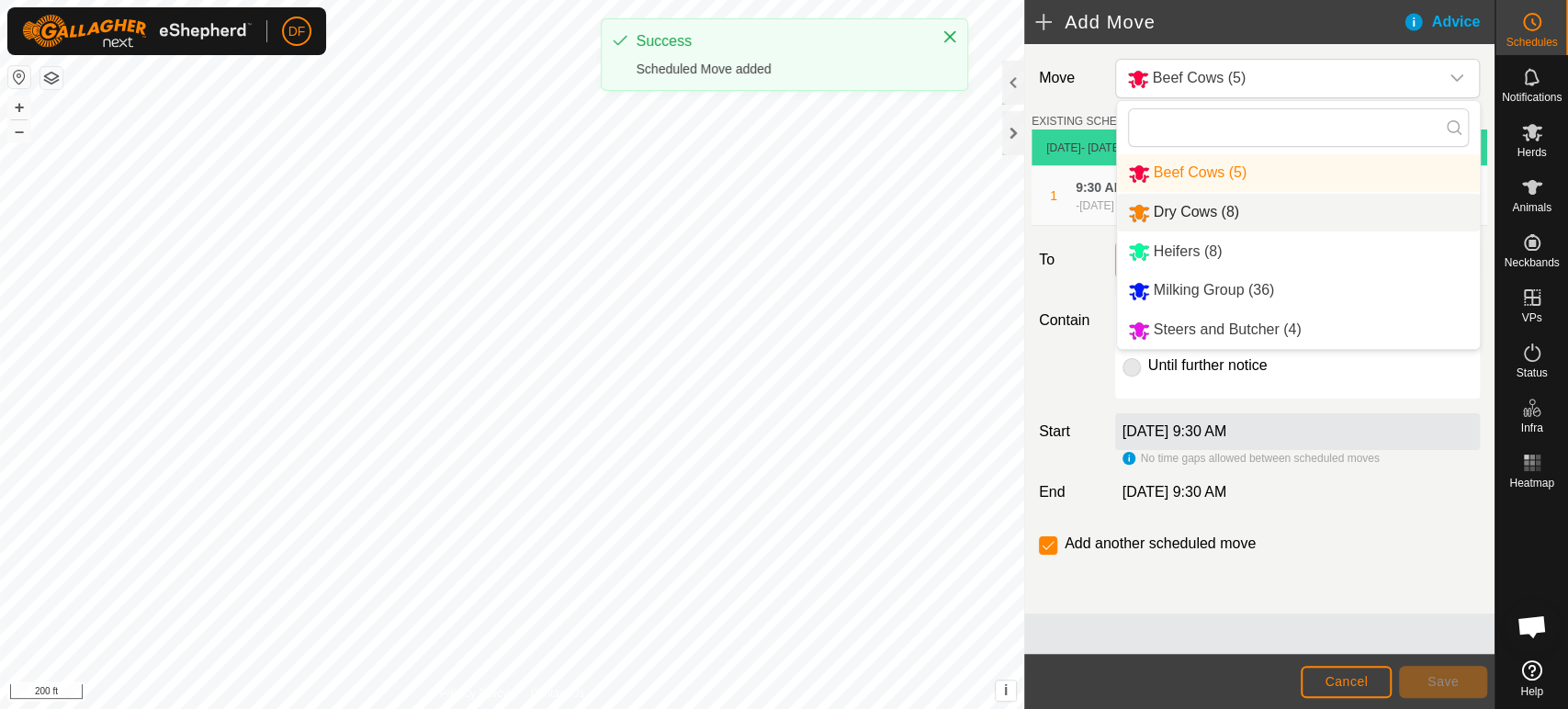
click at [1219, 208] on li "Dry Cows (8)" at bounding box center [1298, 212] width 363 height 38
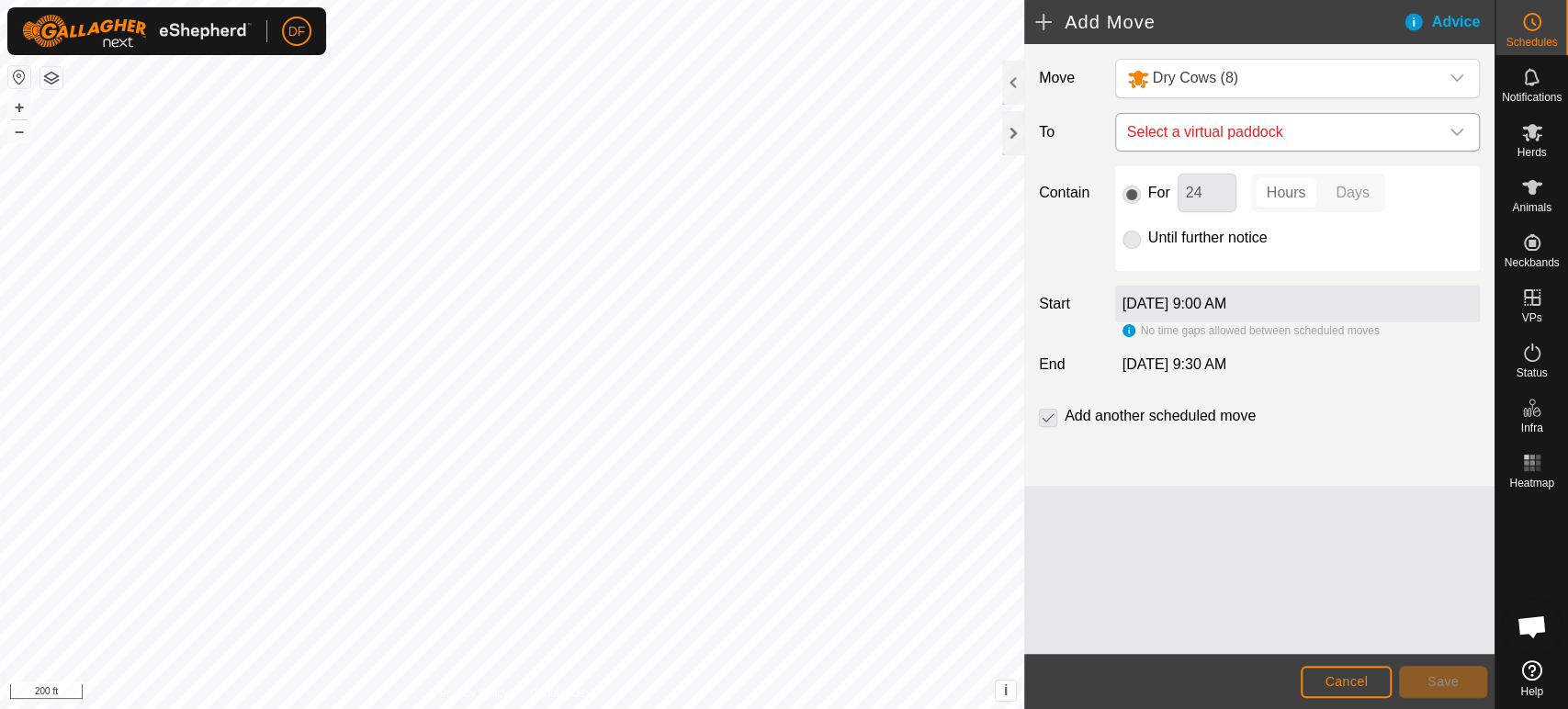
click at [1199, 149] on p-select "Select a virtual paddock" at bounding box center [1297, 132] width 365 height 39
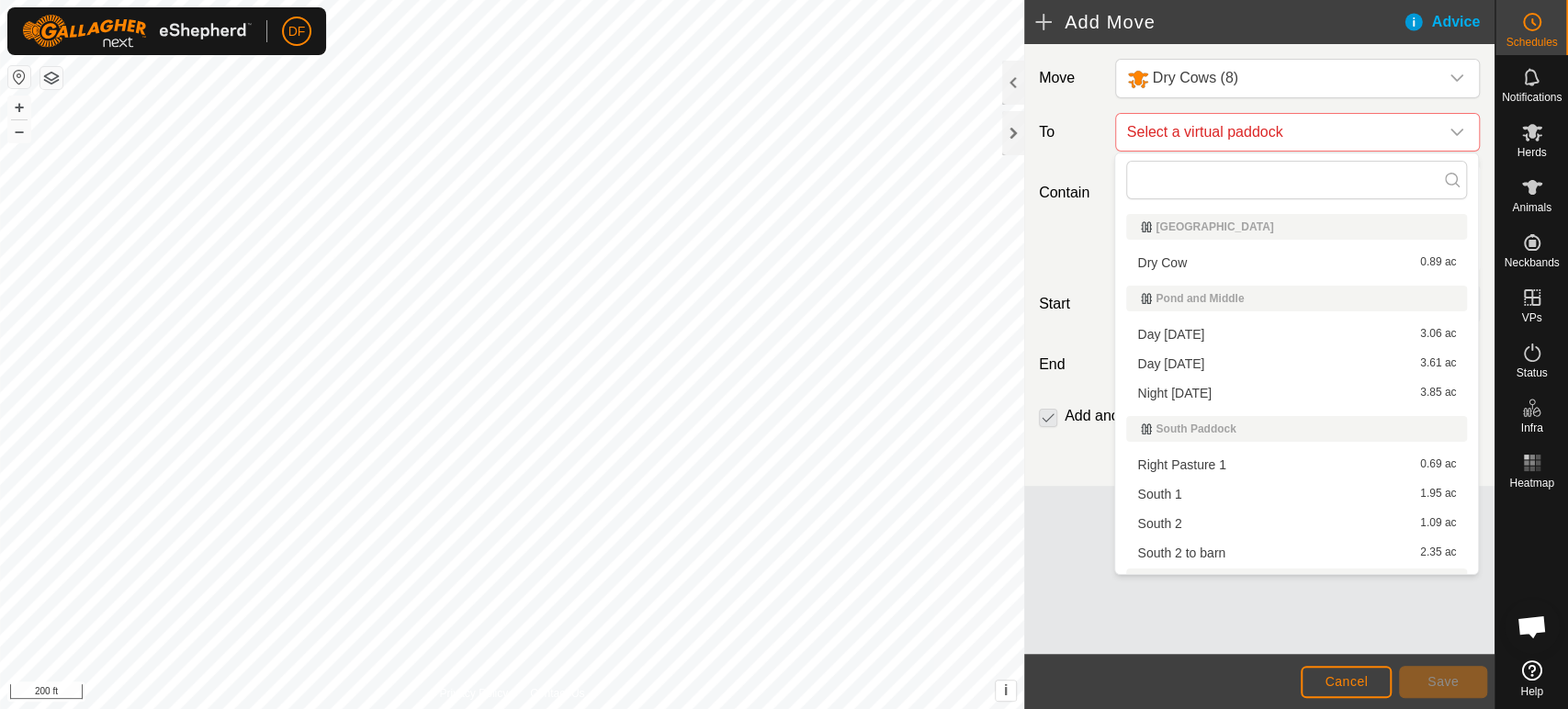
scroll to position [22, 0]
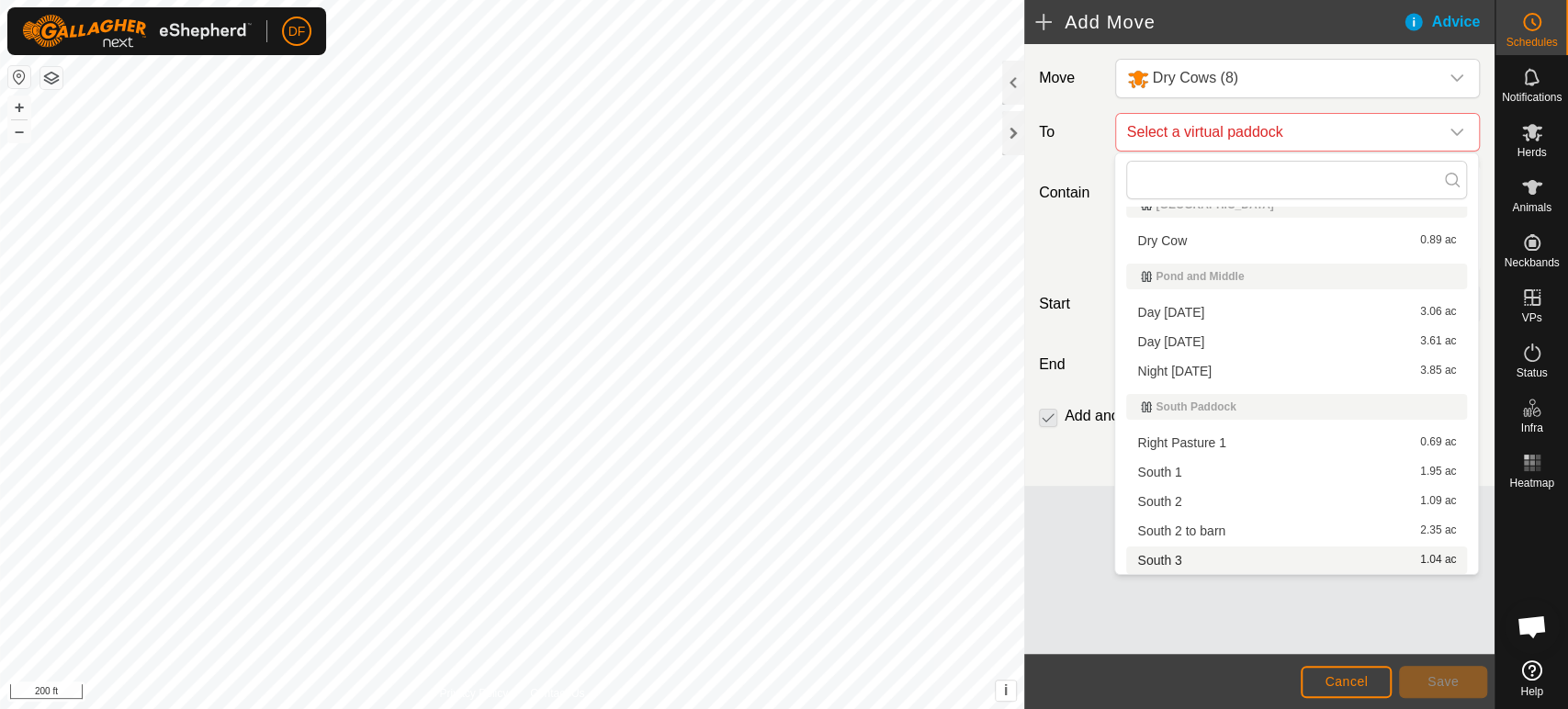
click at [1196, 561] on li "South 3 1.04 ac" at bounding box center [1295, 560] width 341 height 27
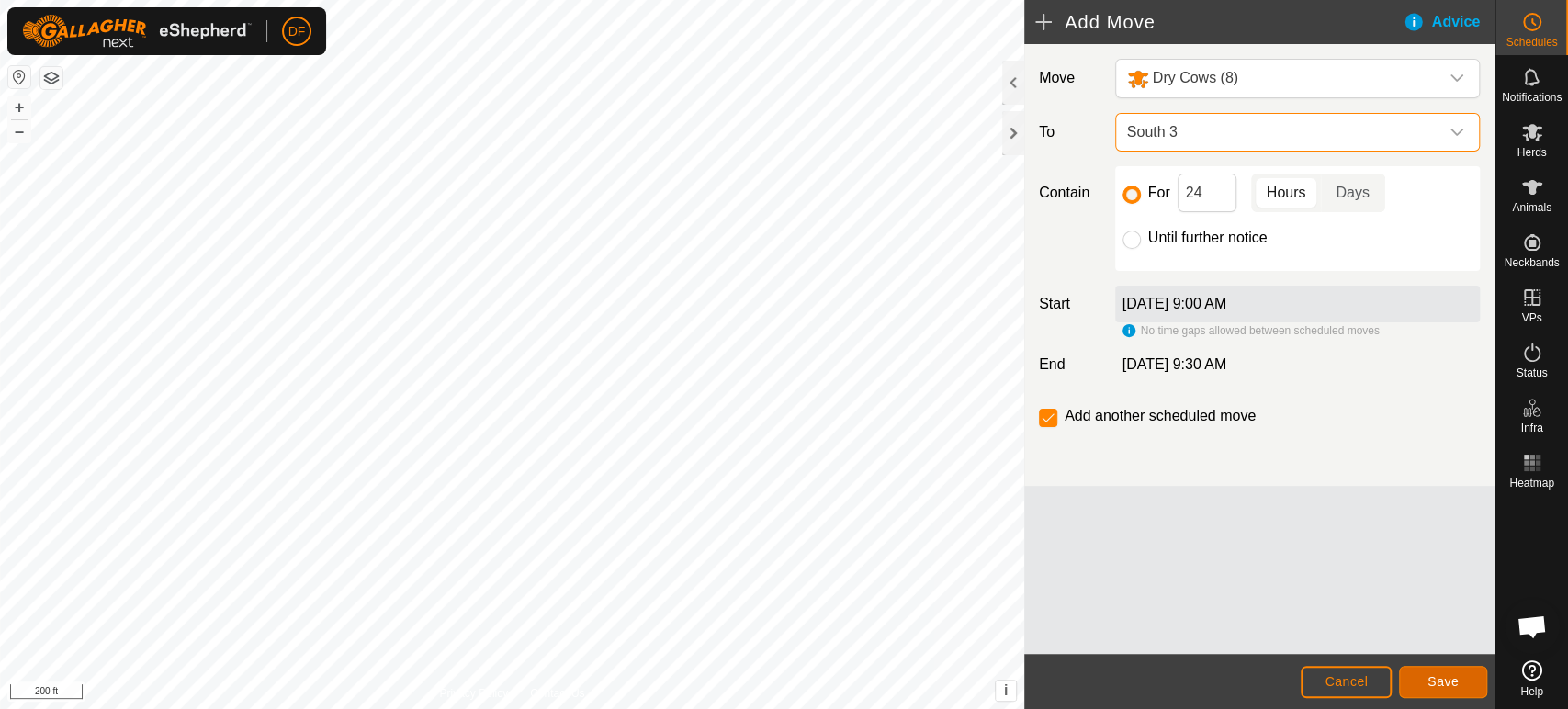
click at [1462, 678] on button "Save" at bounding box center [1442, 681] width 88 height 32
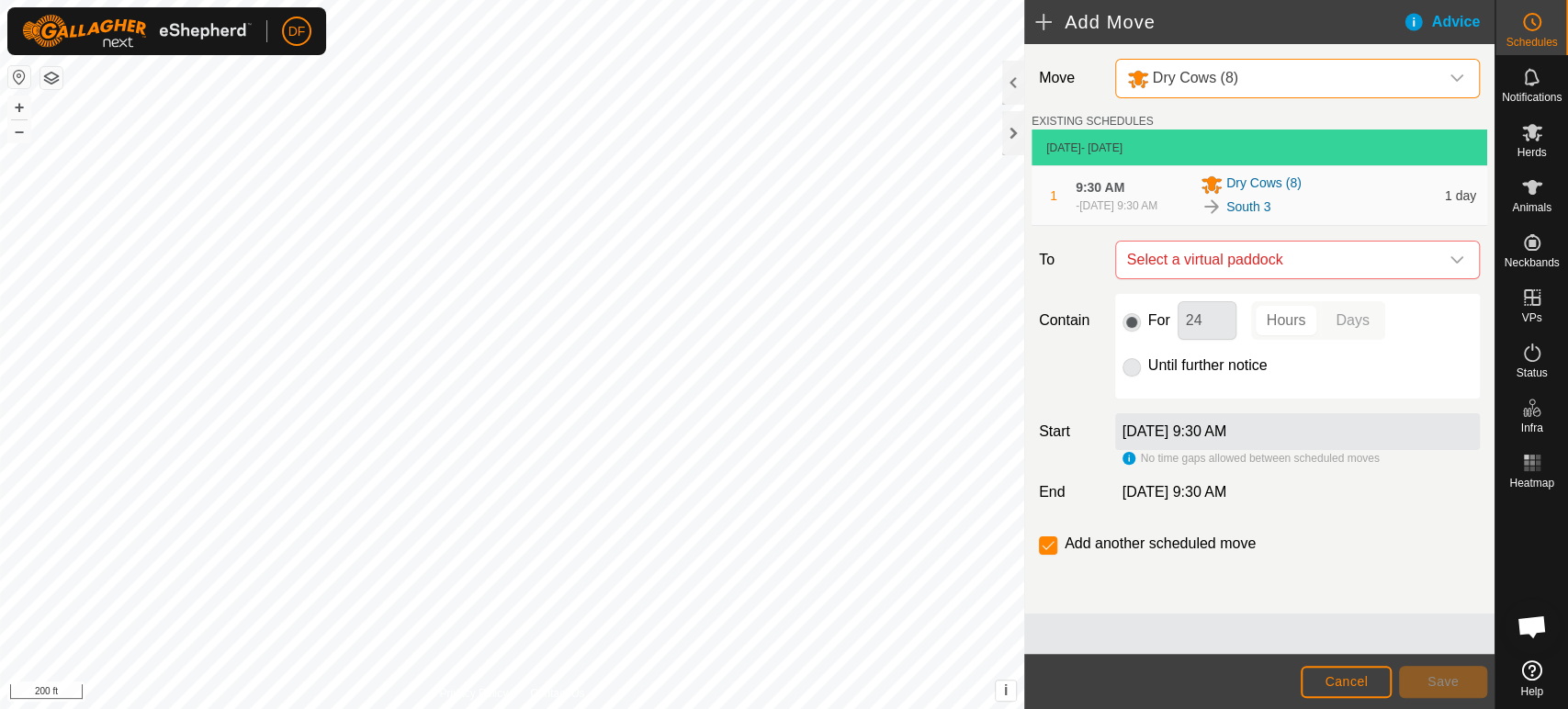
click at [1208, 88] on div "Dry Cows (8)" at bounding box center [1182, 79] width 112 height 23
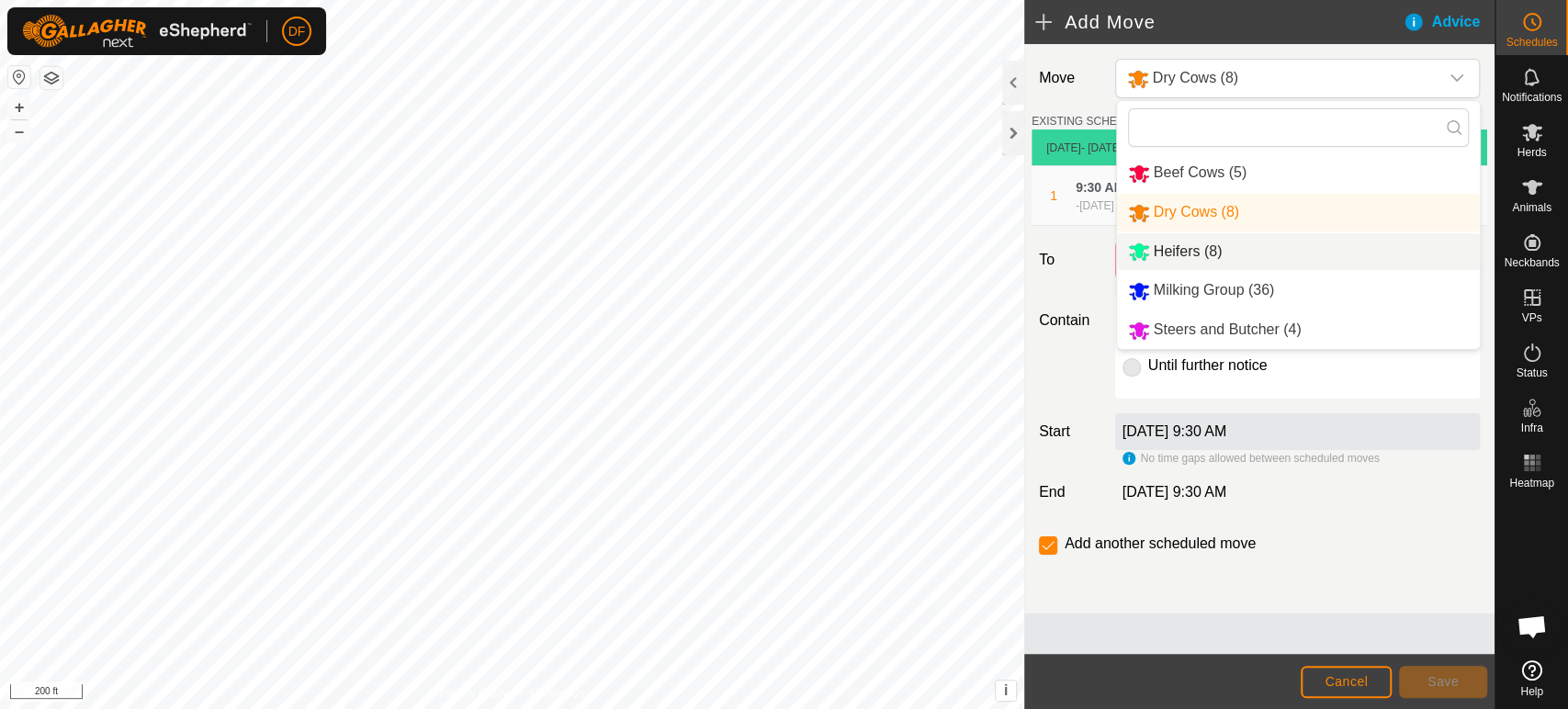
click at [1175, 253] on li "Heifers (8)" at bounding box center [1298, 251] width 363 height 38
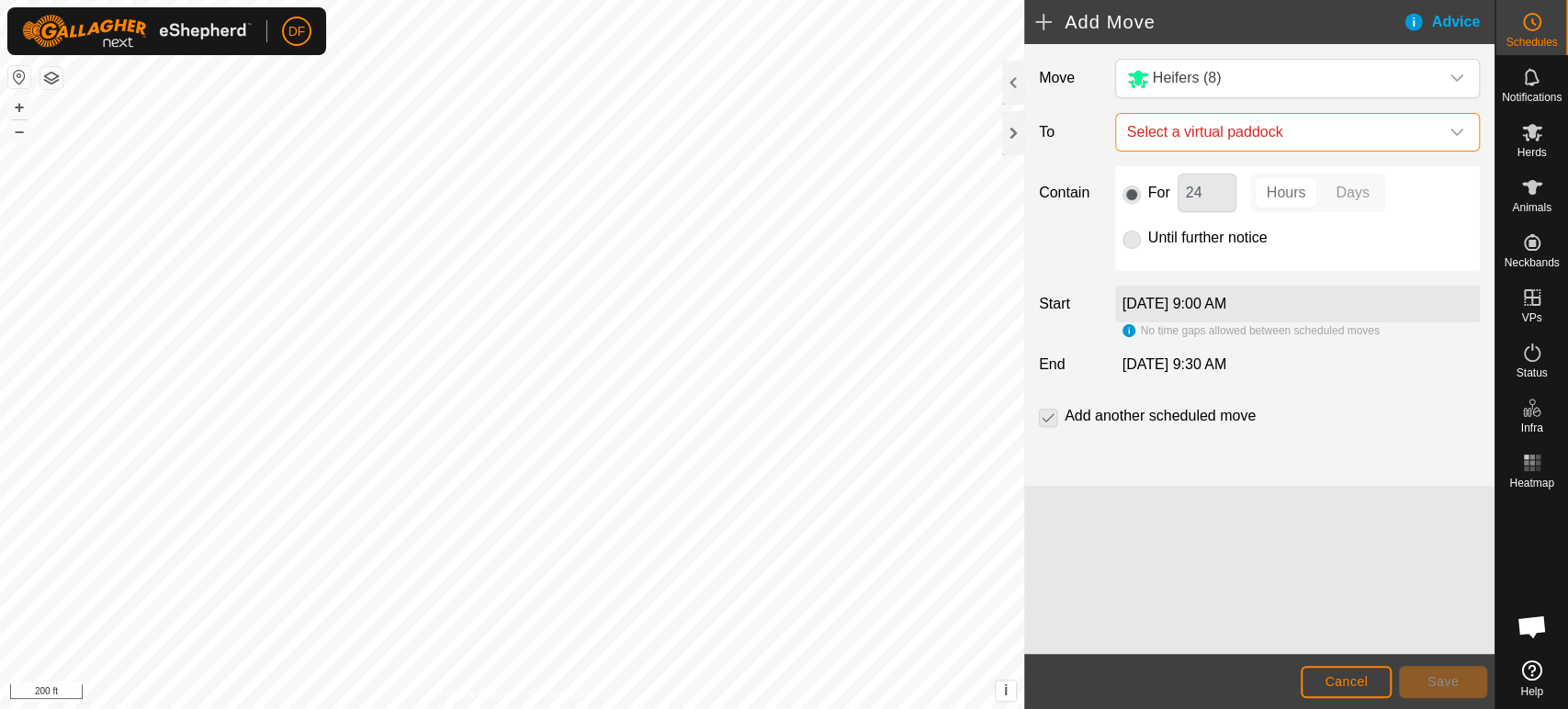
click at [1246, 148] on span "Select a virtual paddock" at bounding box center [1279, 132] width 318 height 37
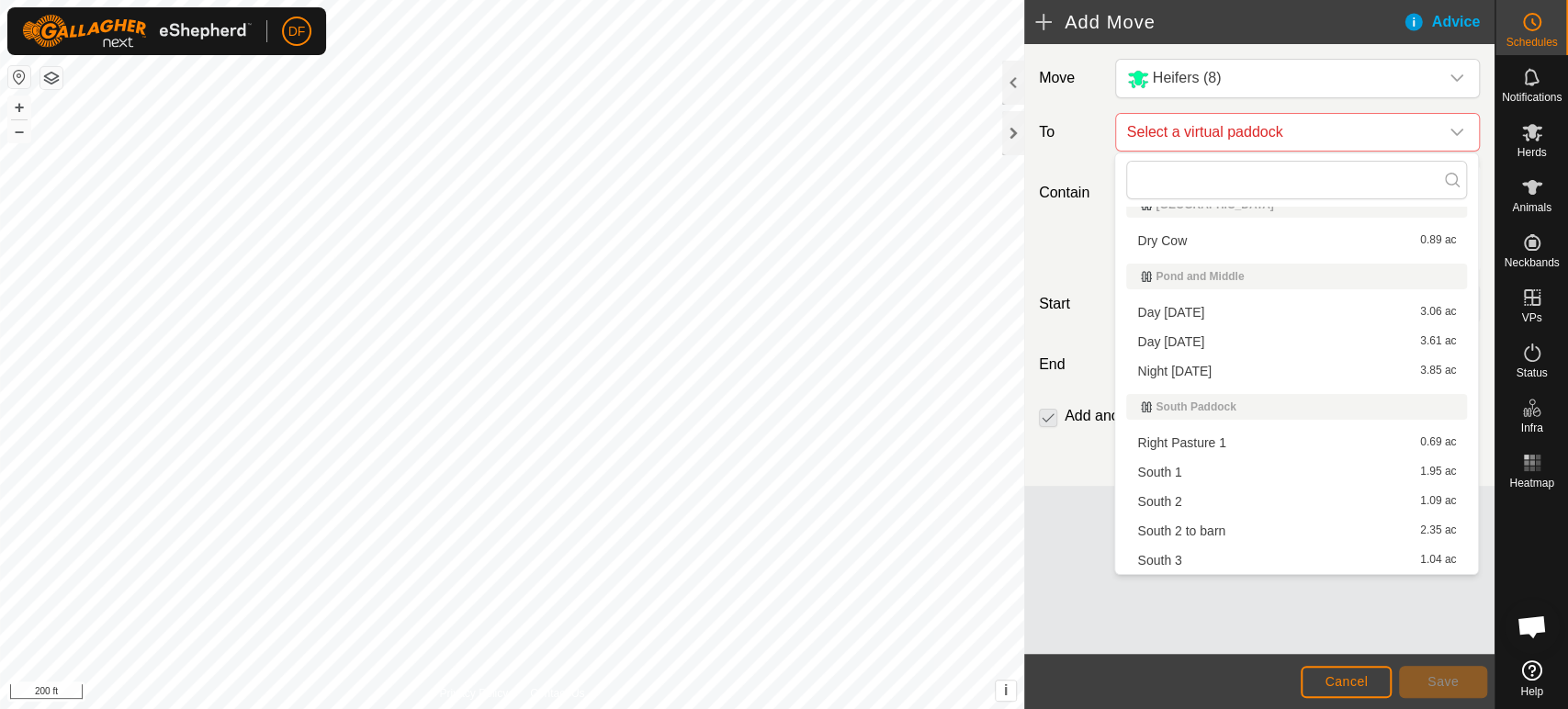
scroll to position [51, 0]
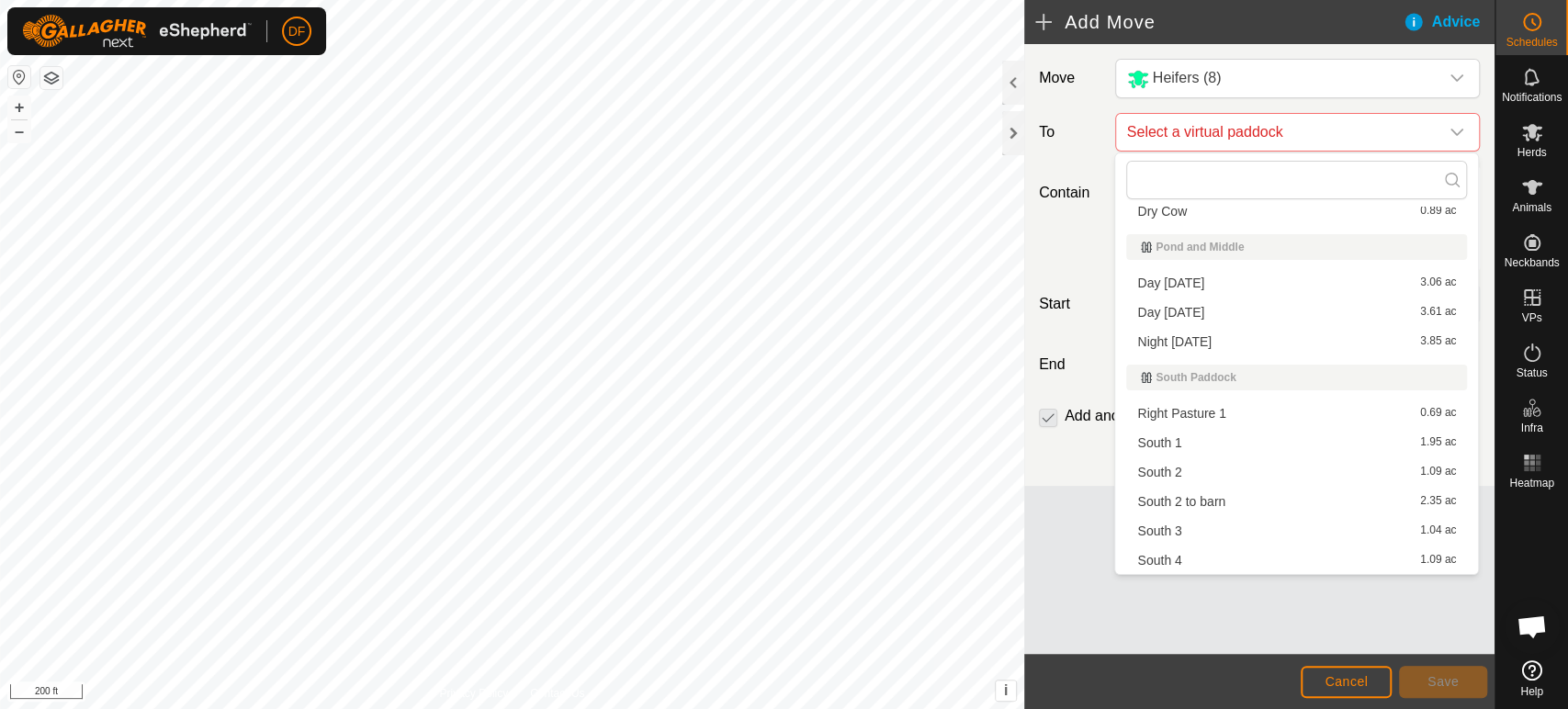
click at [1150, 538] on li "South 3 1.04 ac" at bounding box center [1295, 531] width 341 height 27
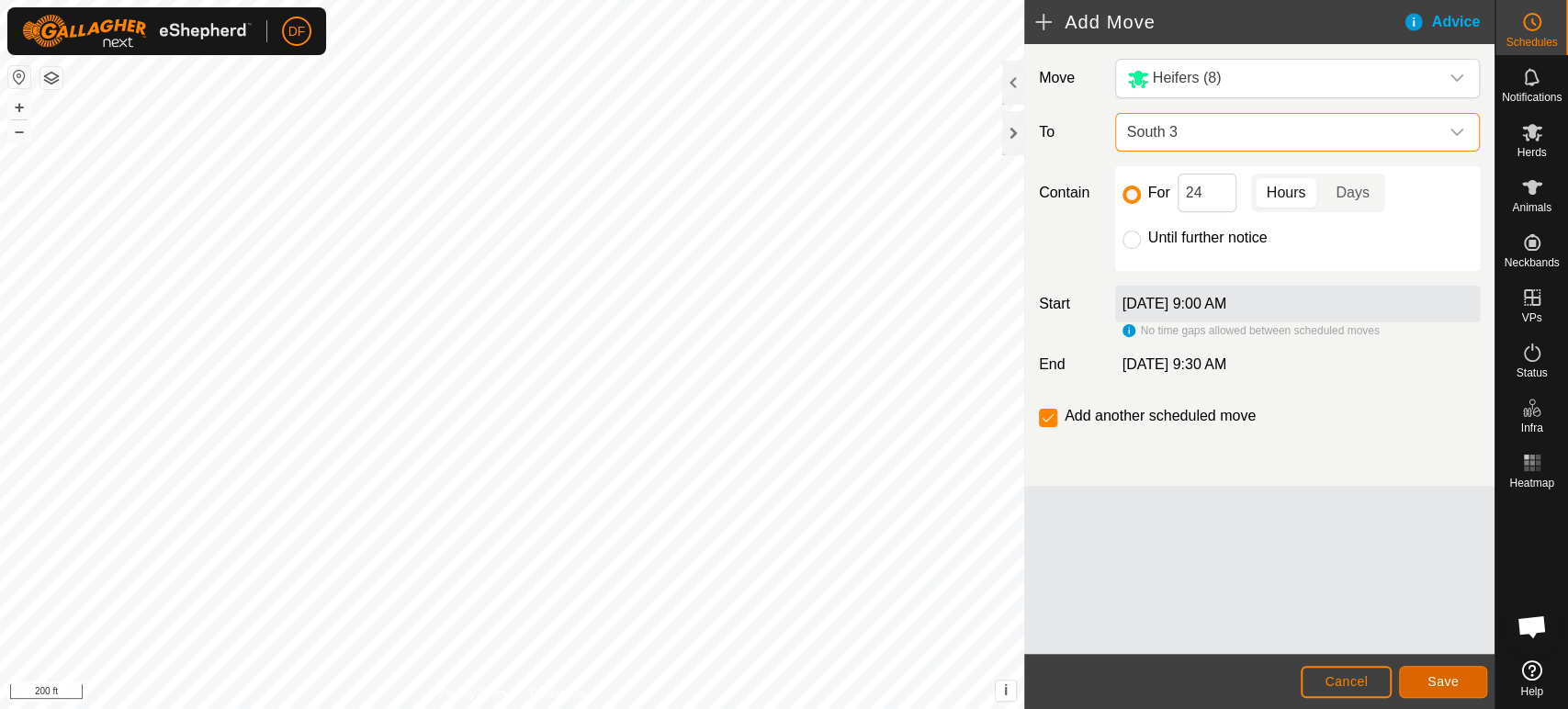
click at [1432, 677] on span "Save" at bounding box center [1443, 681] width 31 height 15
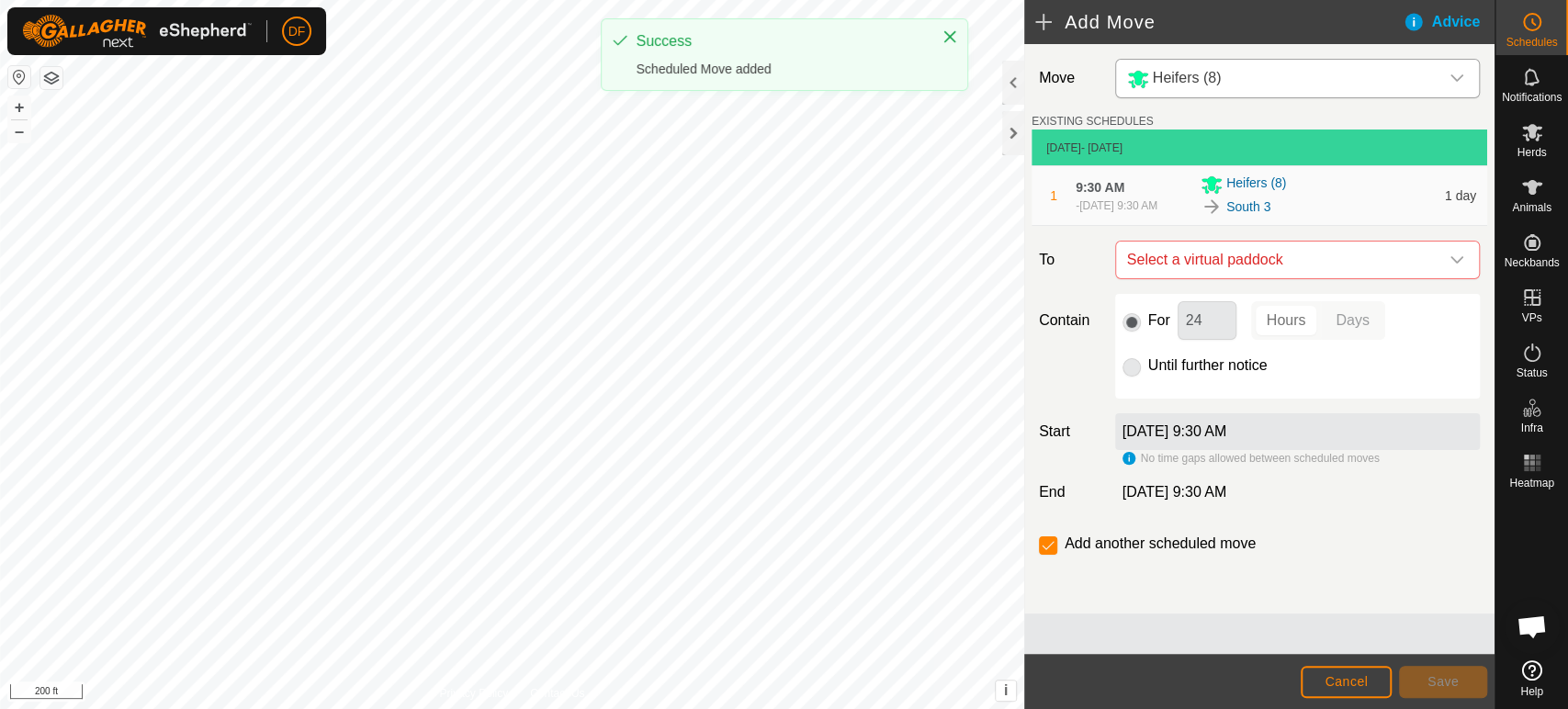
click at [1206, 82] on span "Heifers (8)" at bounding box center [1187, 78] width 69 height 16
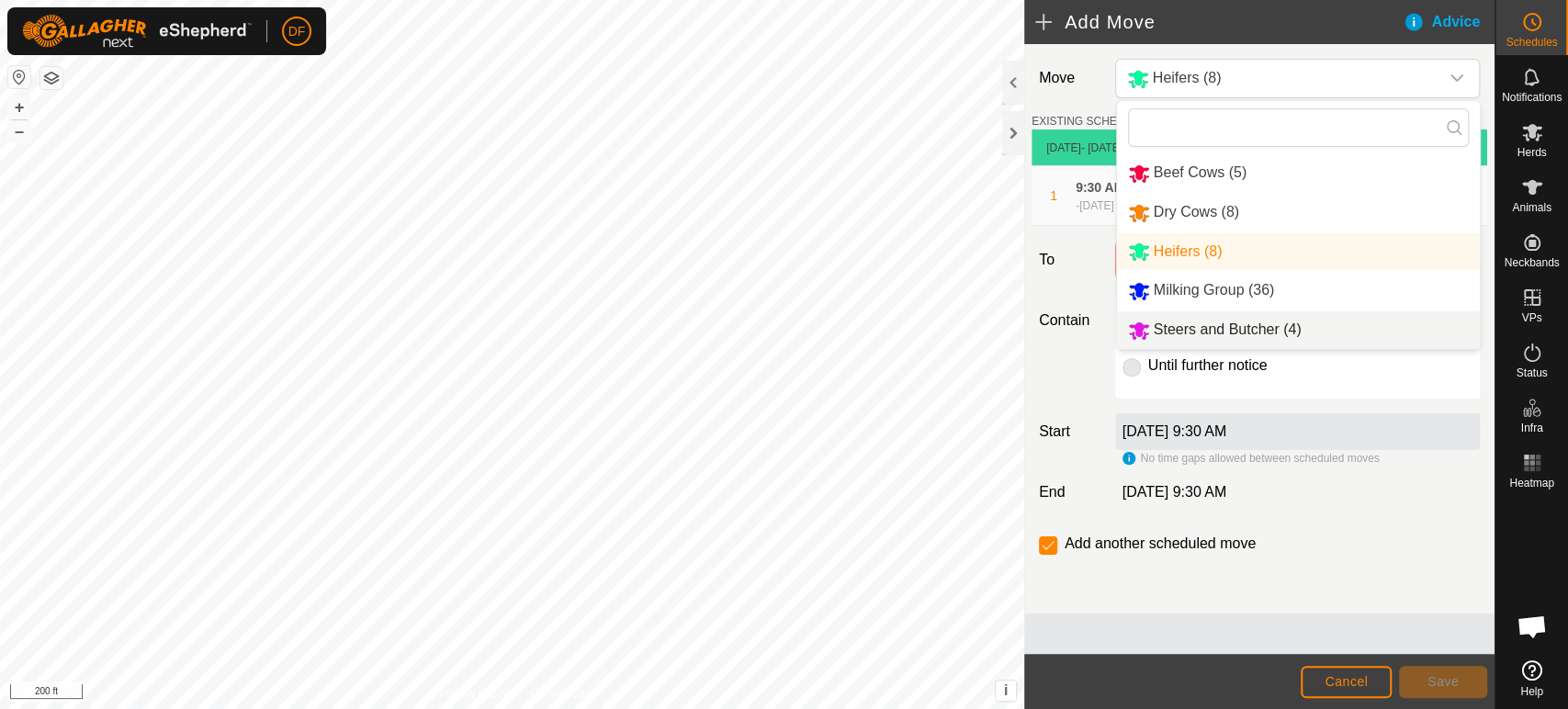
click at [1208, 328] on li "Steers and Butcher (4)" at bounding box center [1298, 330] width 363 height 38
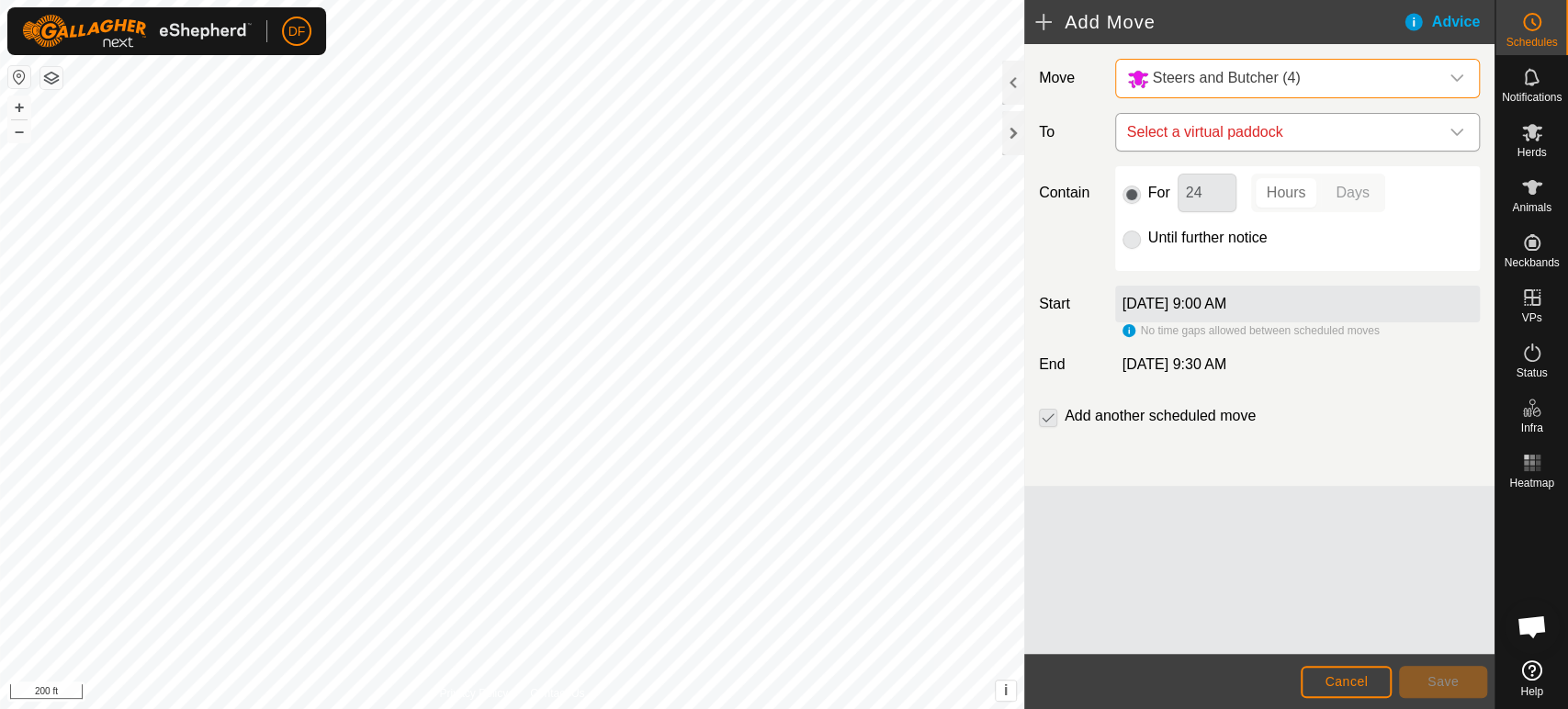
click at [1192, 126] on span "Select a virtual paddock" at bounding box center [1279, 132] width 318 height 37
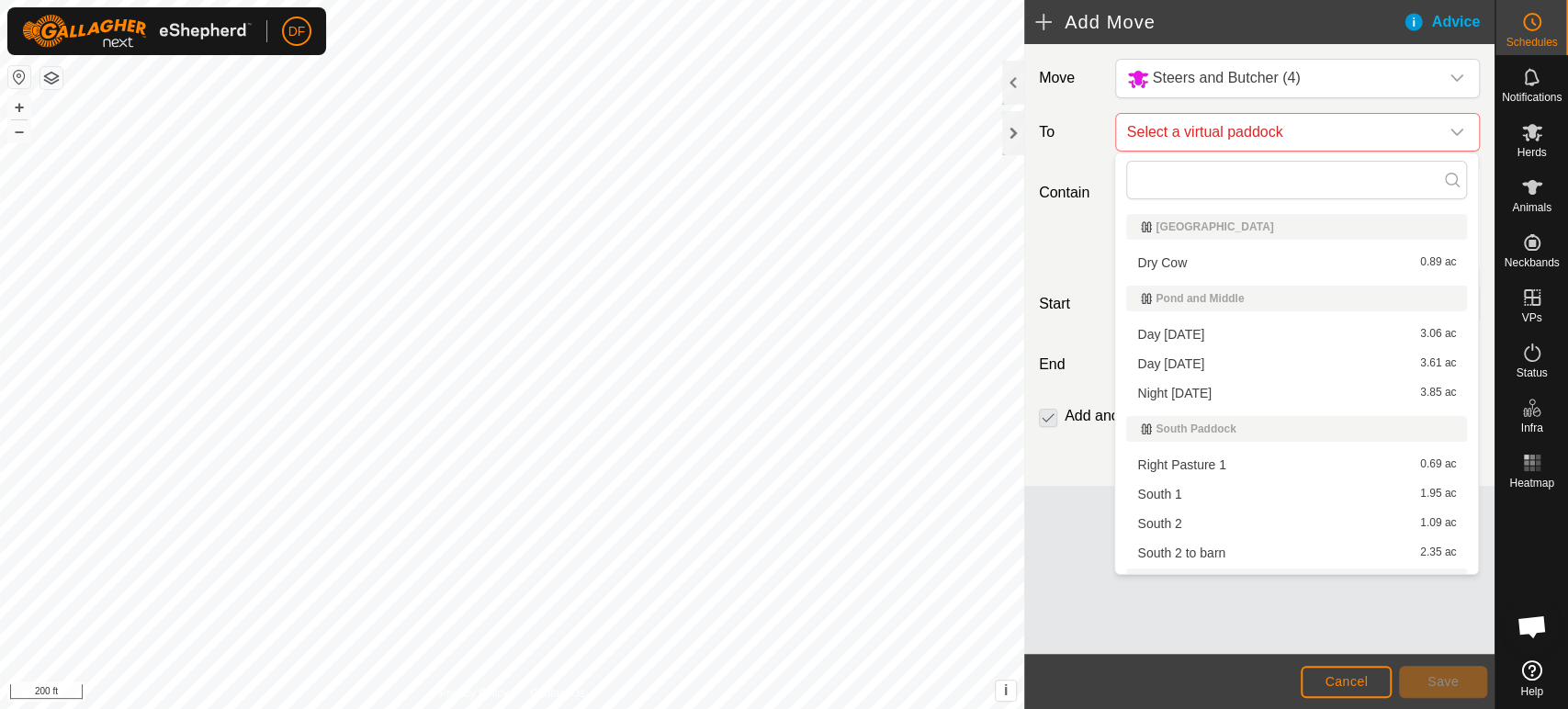
scroll to position [123, 0]
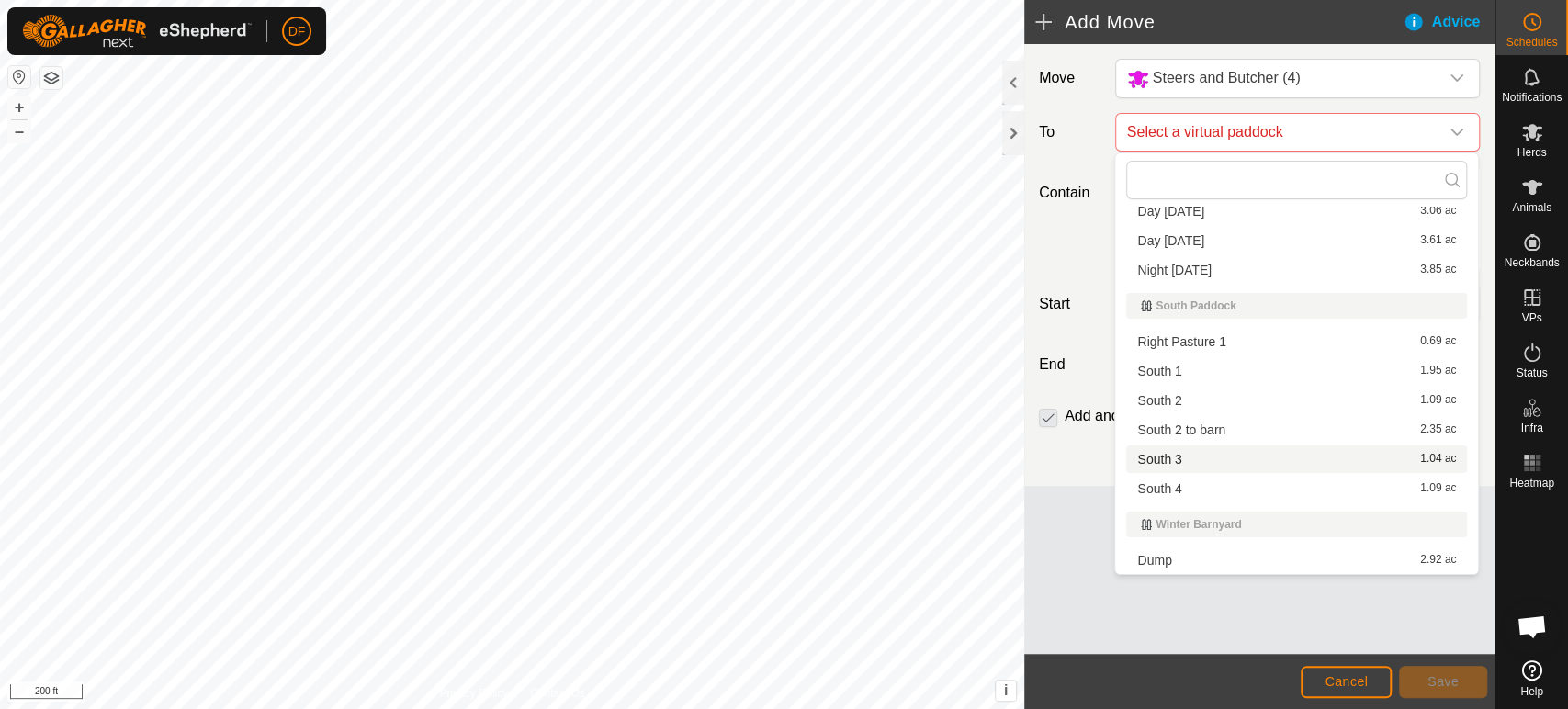
click at [1149, 455] on li "South 3 1.04 ac" at bounding box center [1295, 459] width 341 height 27
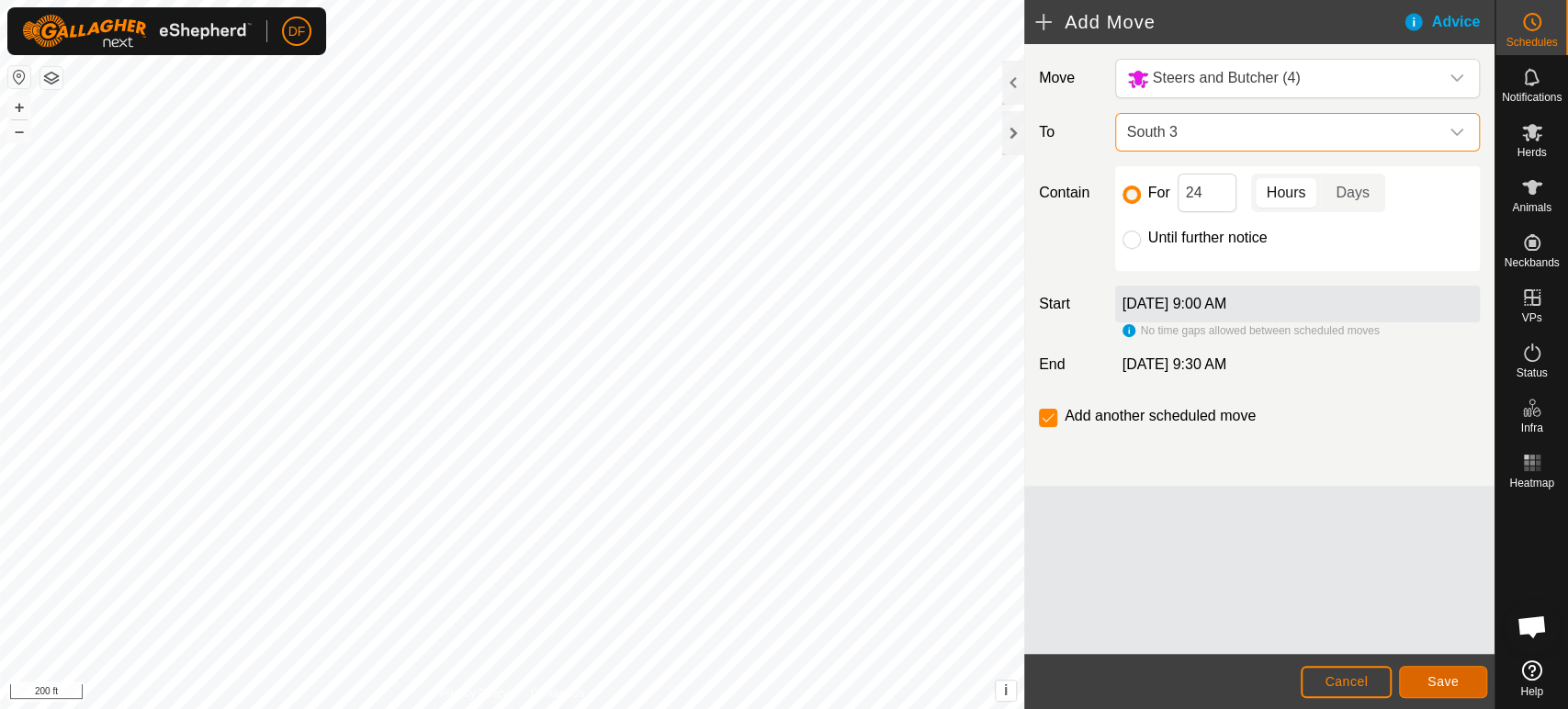
click at [1457, 679] on button "Save" at bounding box center [1442, 681] width 88 height 32
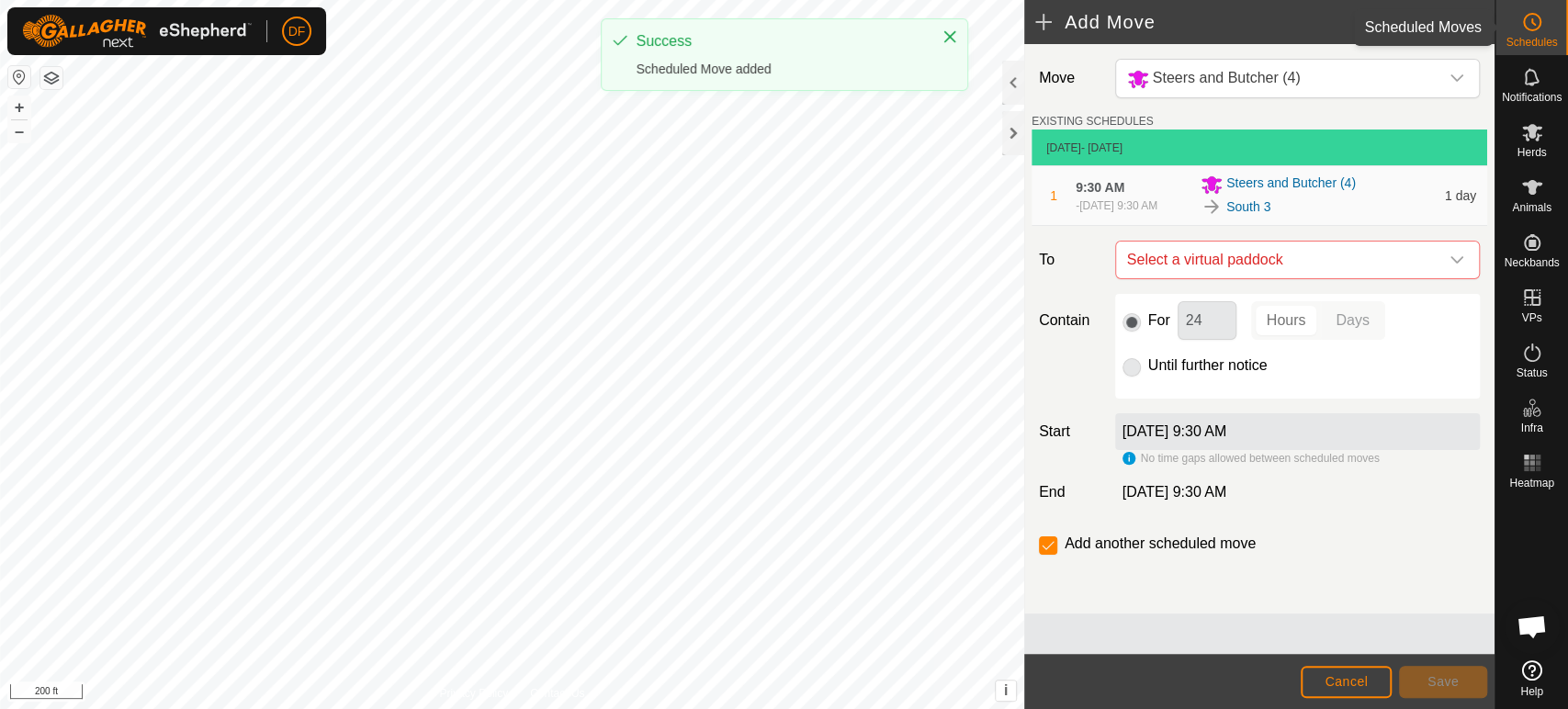
click at [1525, 29] on icon at bounding box center [1531, 21] width 22 height 22
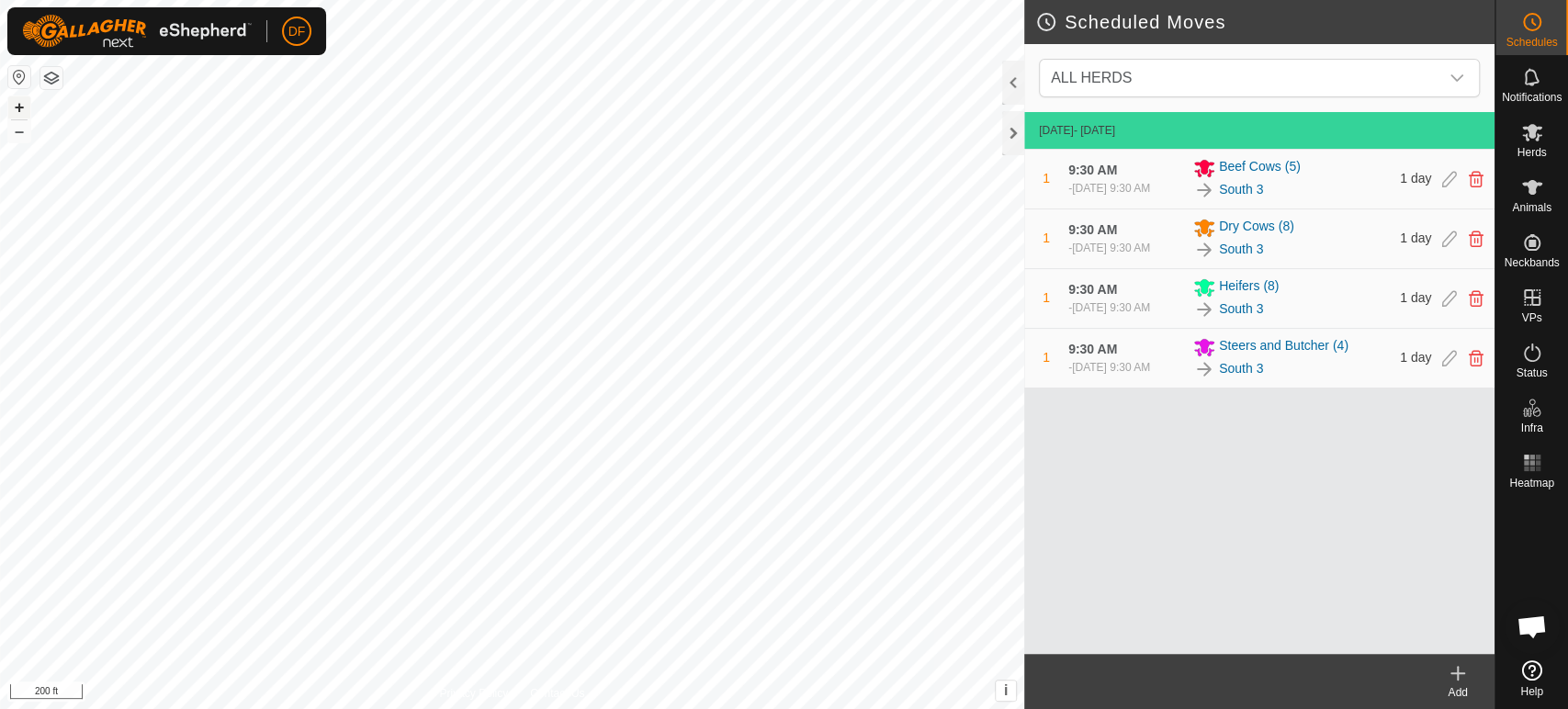
click at [16, 104] on button "+" at bounding box center [19, 107] width 22 height 22
click at [1477, 247] on icon at bounding box center [1475, 239] width 15 height 16
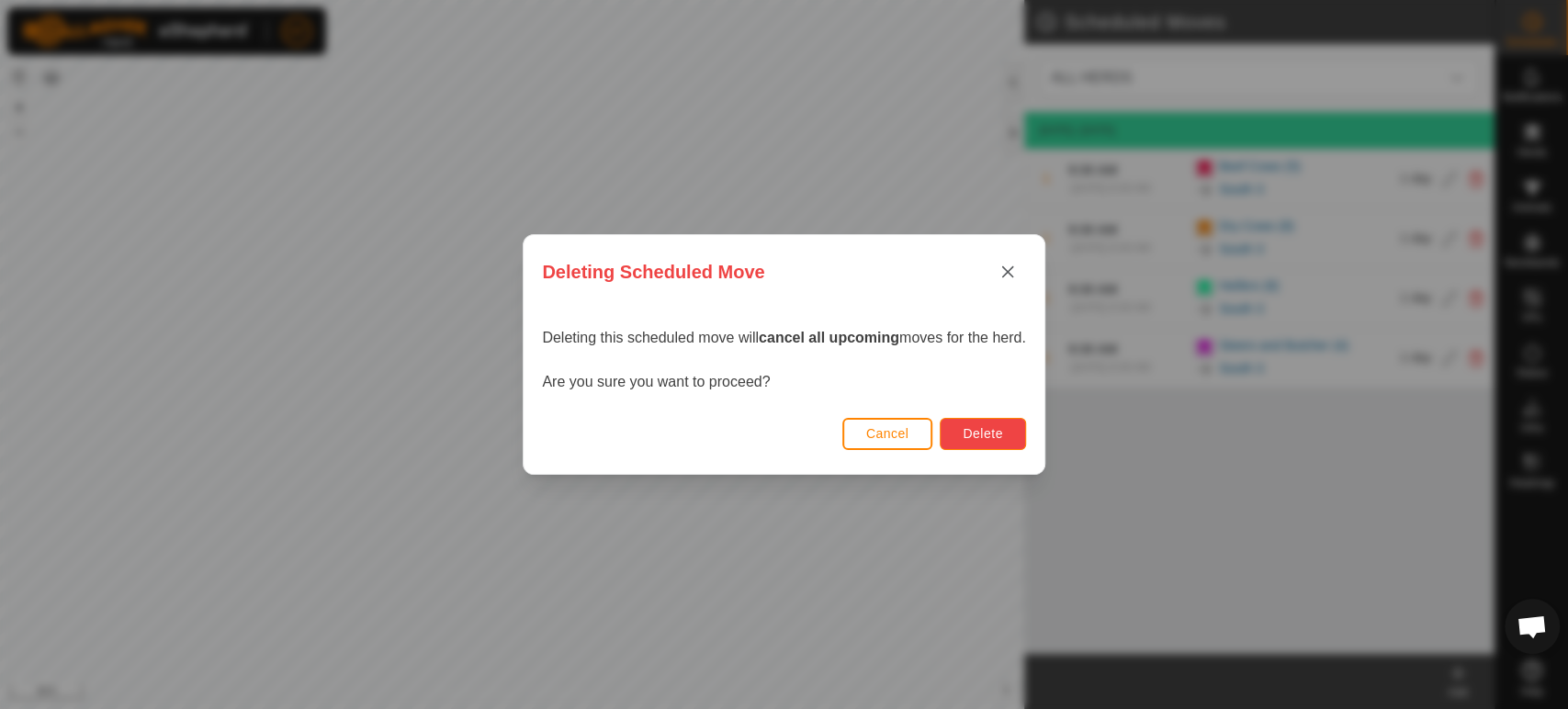
click at [951, 436] on button "Delete" at bounding box center [982, 434] width 85 height 32
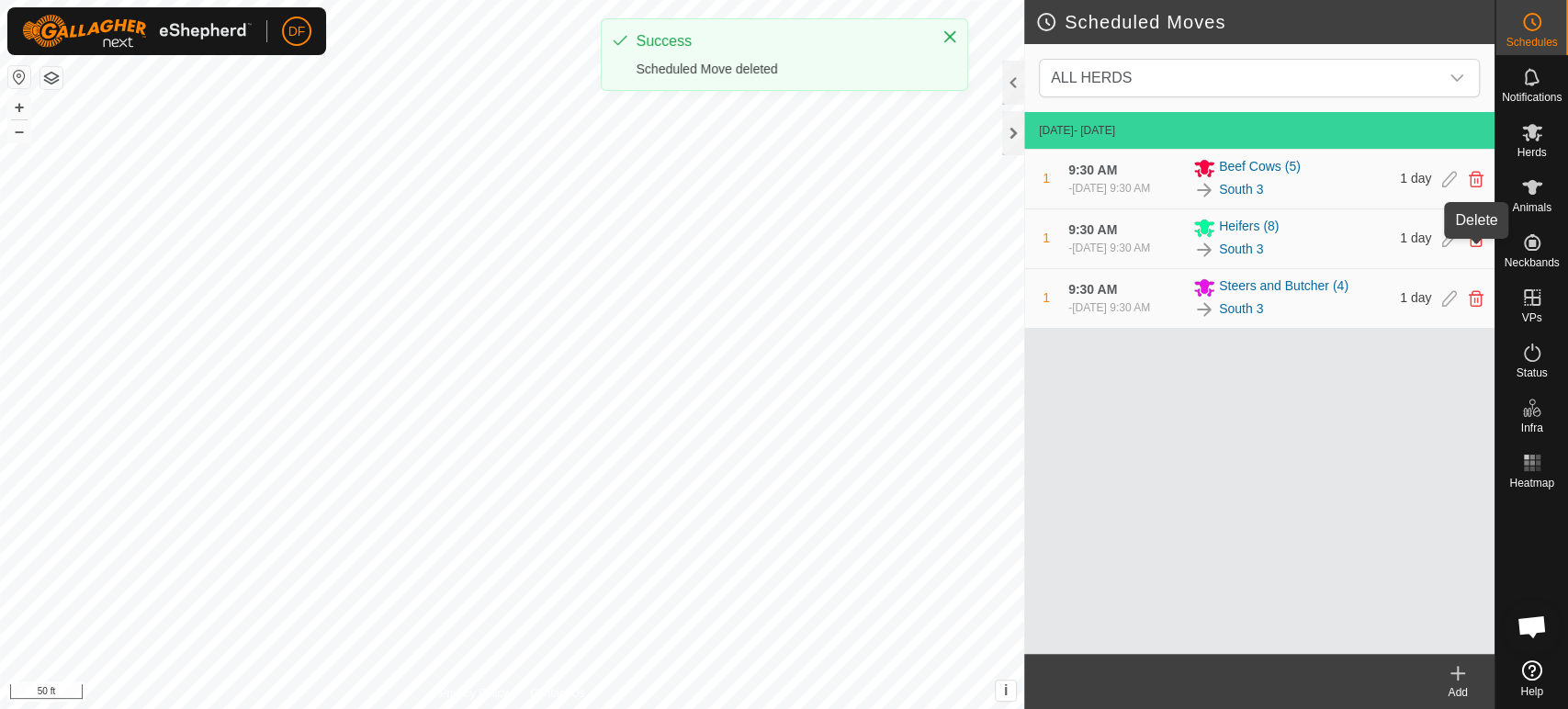
click at [1480, 247] on icon at bounding box center [1475, 239] width 15 height 16
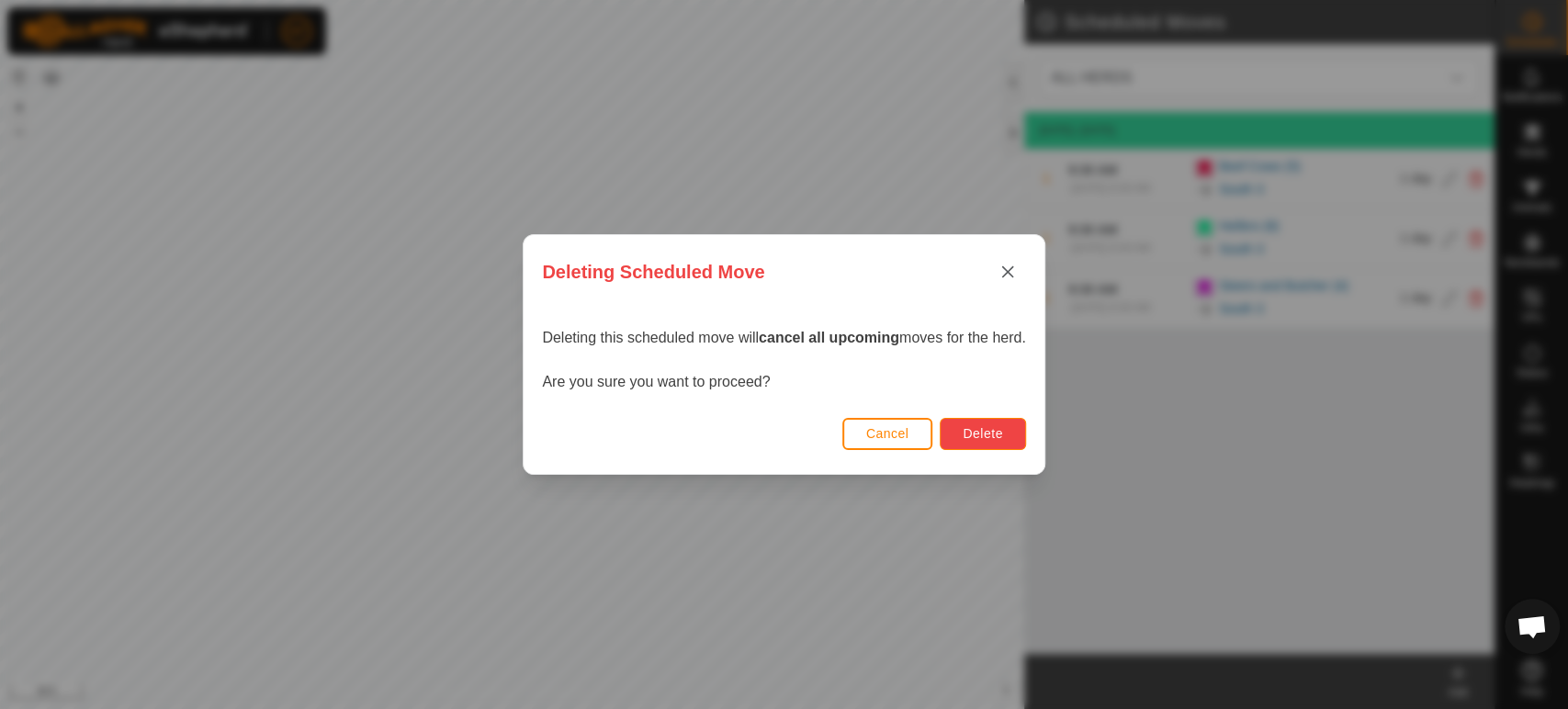
click at [994, 443] on button "Delete" at bounding box center [982, 434] width 85 height 32
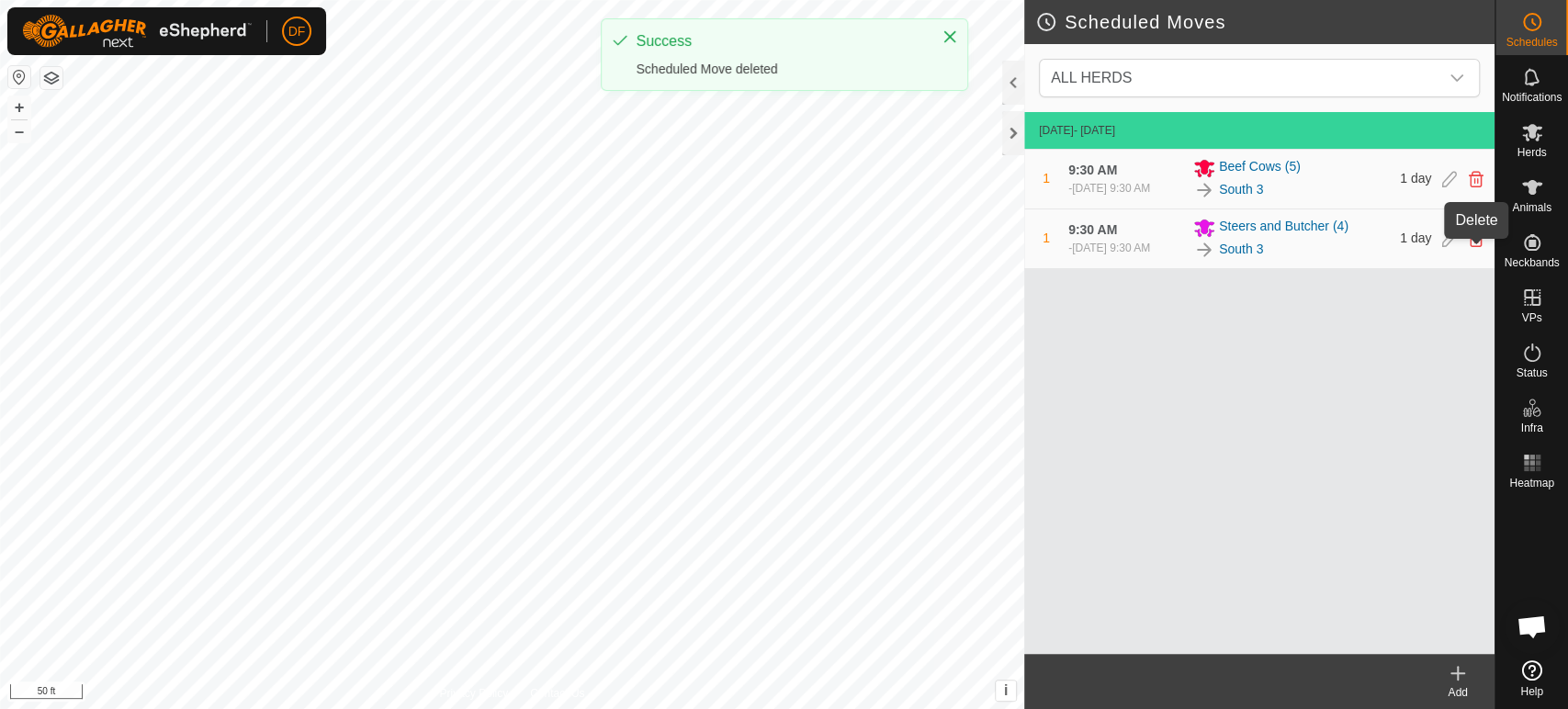
click at [1475, 247] on icon at bounding box center [1475, 239] width 15 height 16
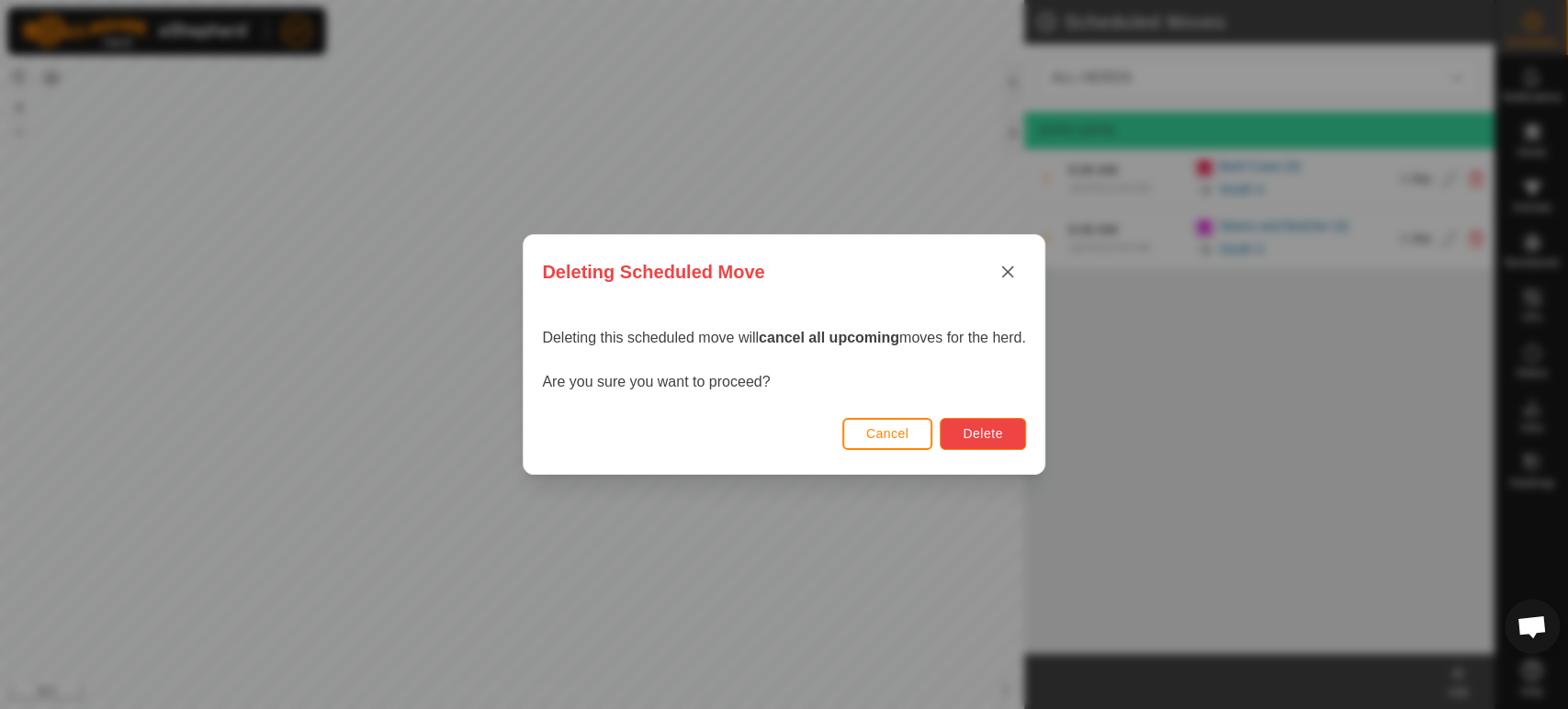
click at [1003, 446] on button "Delete" at bounding box center [982, 434] width 85 height 32
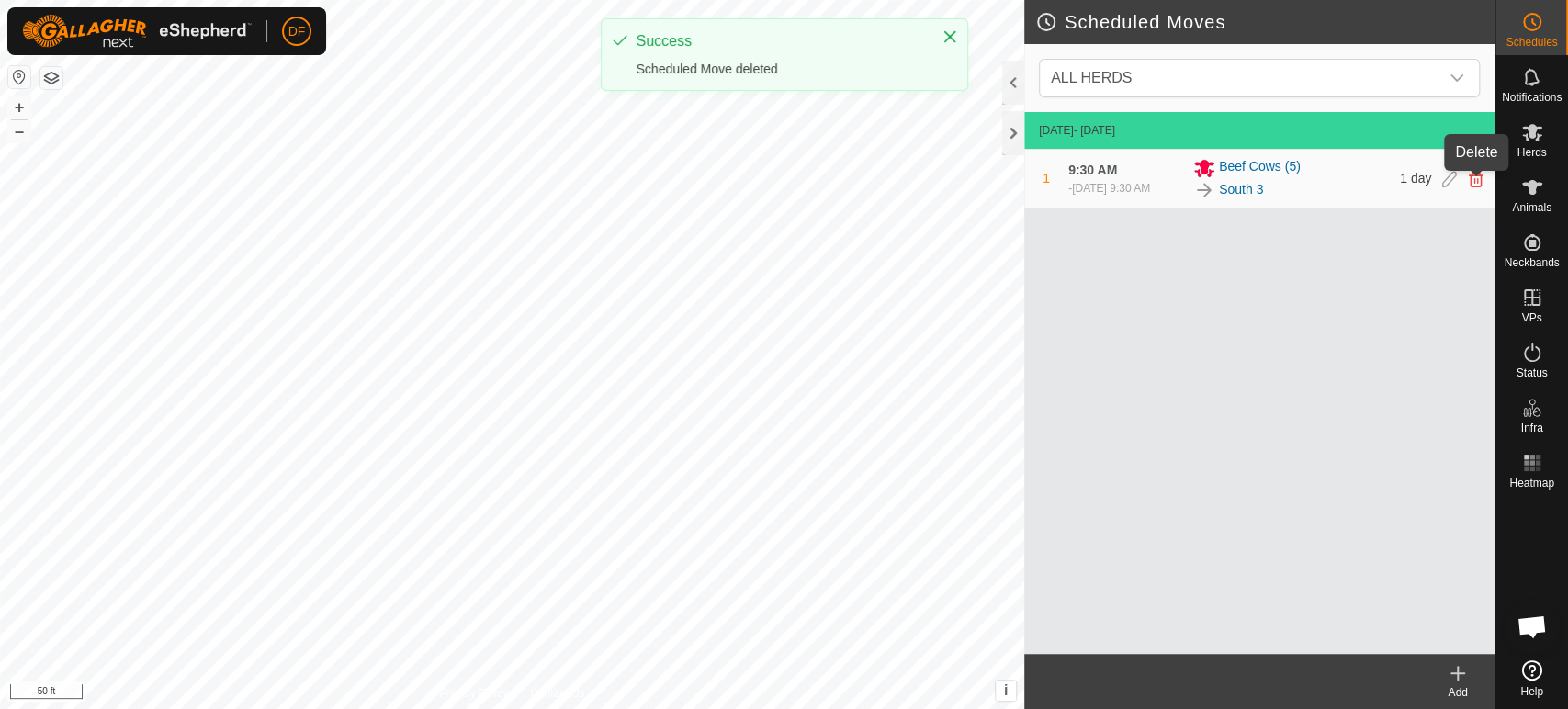
click at [1471, 187] on icon at bounding box center [1475, 178] width 15 height 16
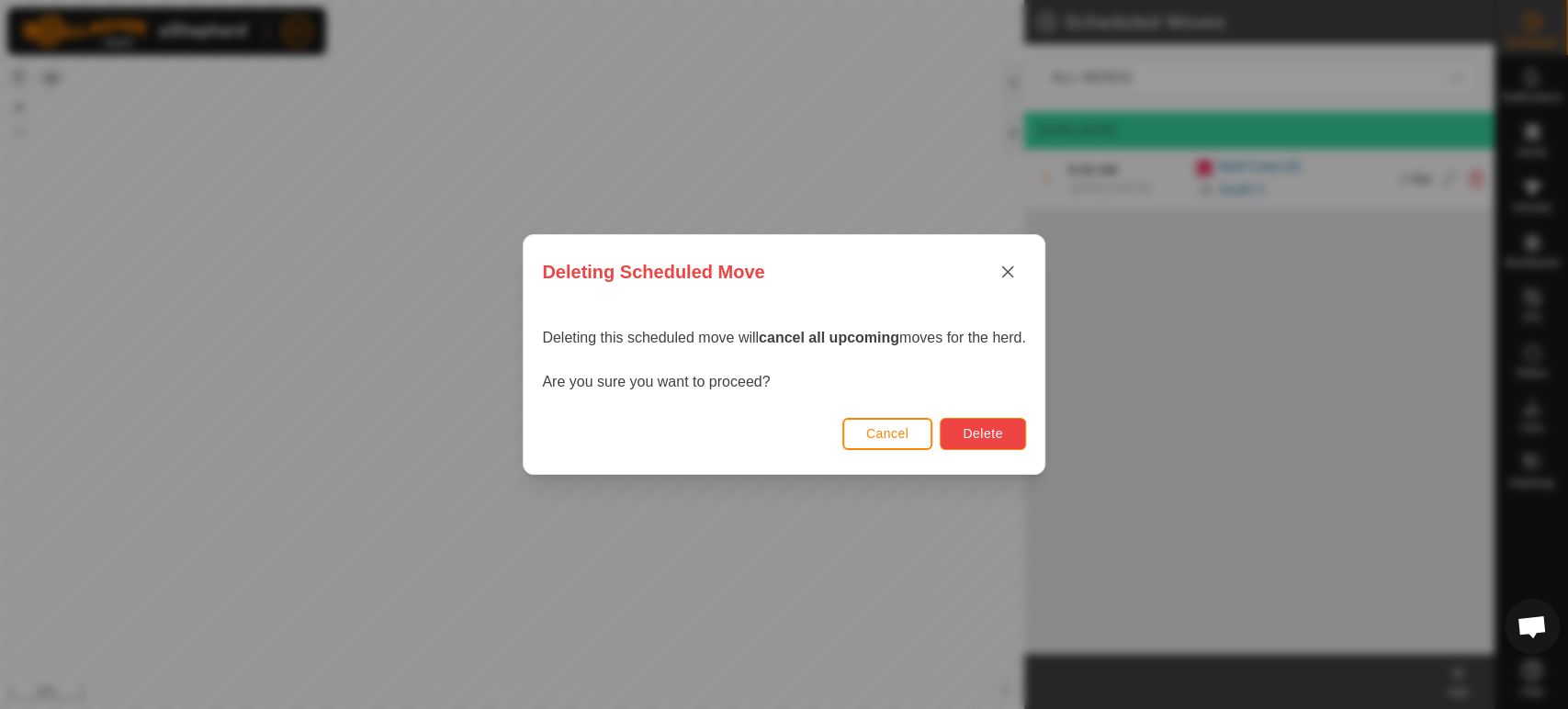
click at [958, 435] on button "Delete" at bounding box center [982, 434] width 85 height 32
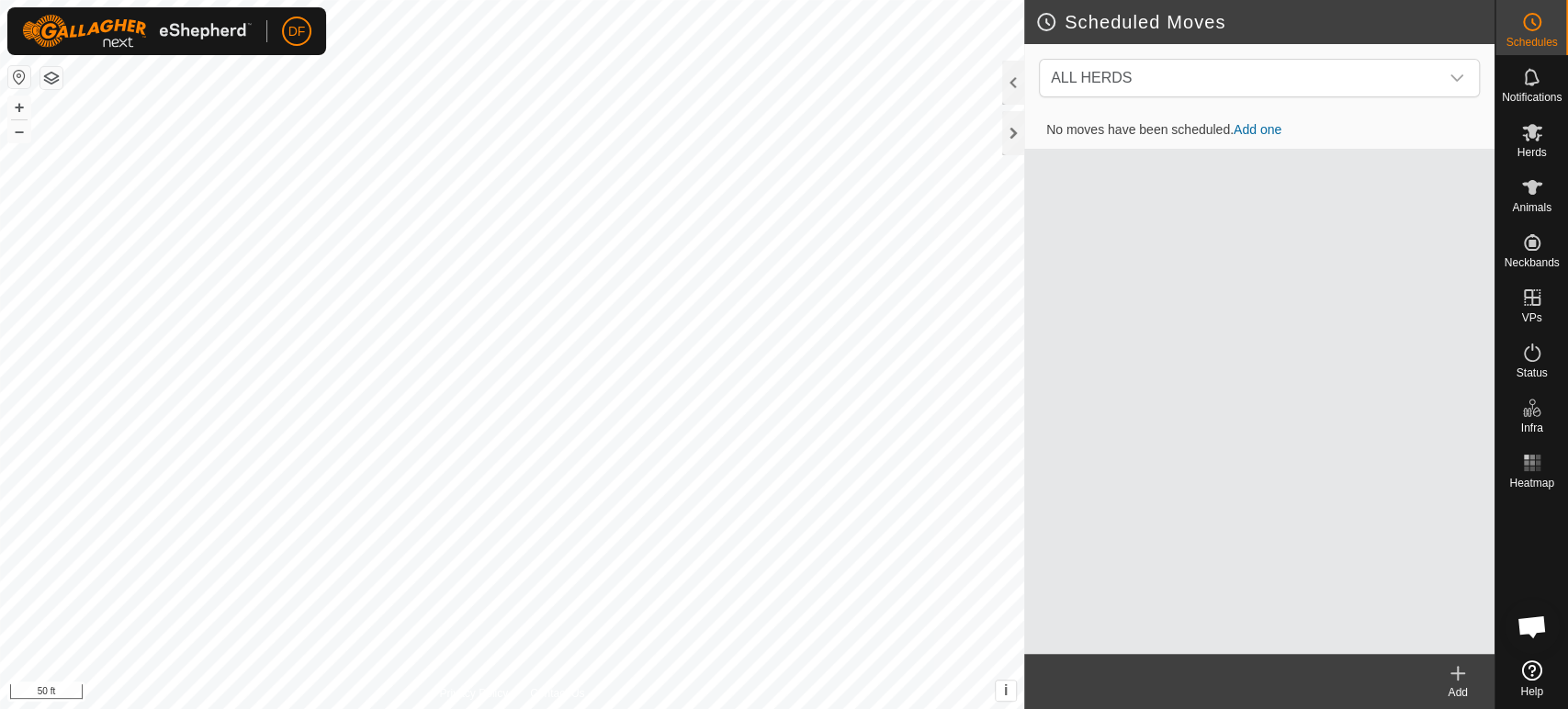
scroll to position [11650, 0]
